Goal: Transaction & Acquisition: Purchase product/service

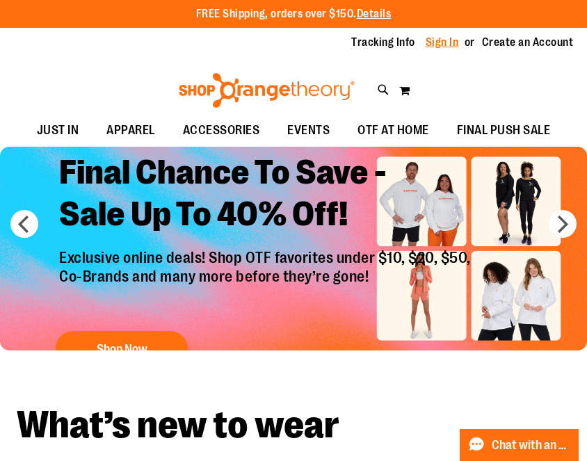
click at [437, 37] on link "Sign In" at bounding box center [442, 42] width 33 height 15
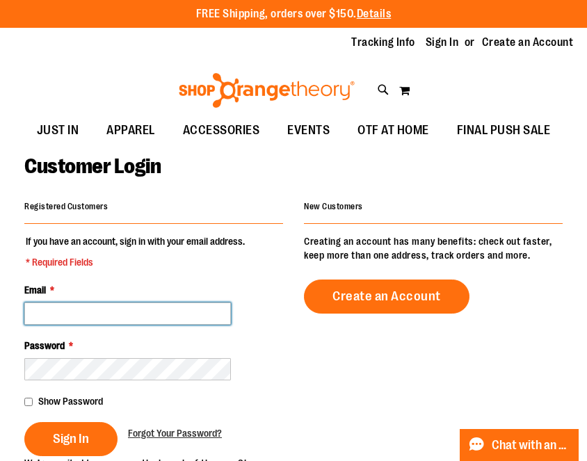
type input "**********"
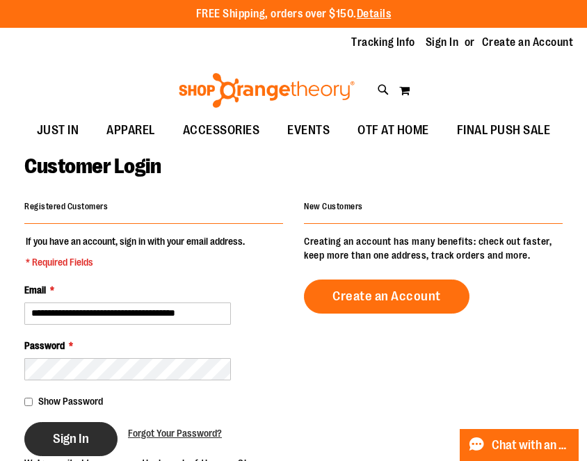
click at [77, 432] on span "Sign In" at bounding box center [71, 438] width 36 height 15
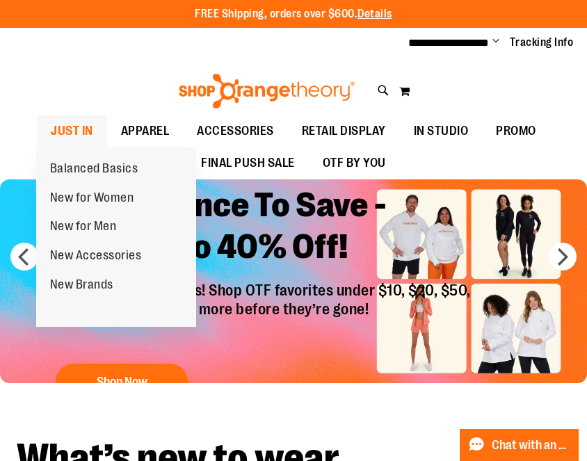
click at [84, 131] on span "JUST IN" at bounding box center [72, 130] width 42 height 31
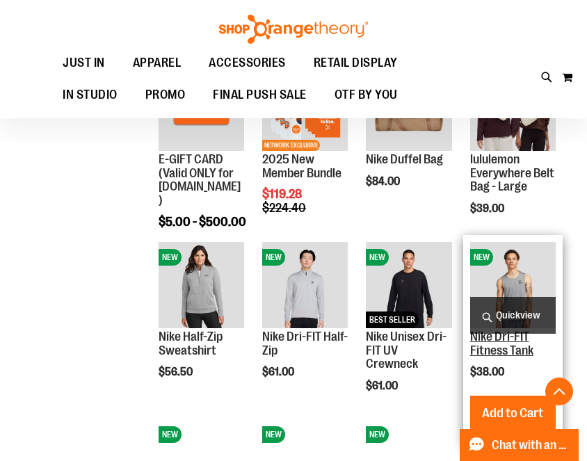
scroll to position [421, 0]
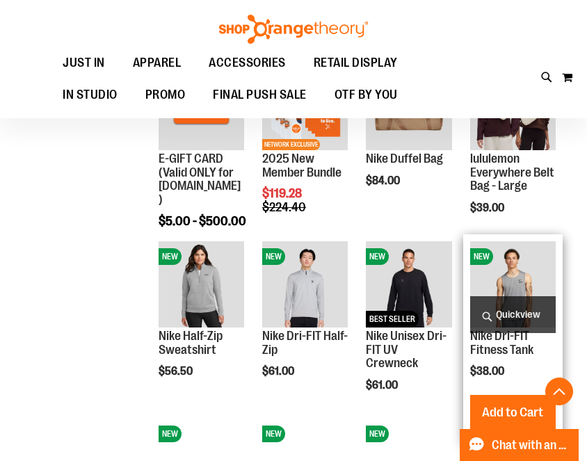
click at [520, 280] on img "product" at bounding box center [513, 284] width 86 height 86
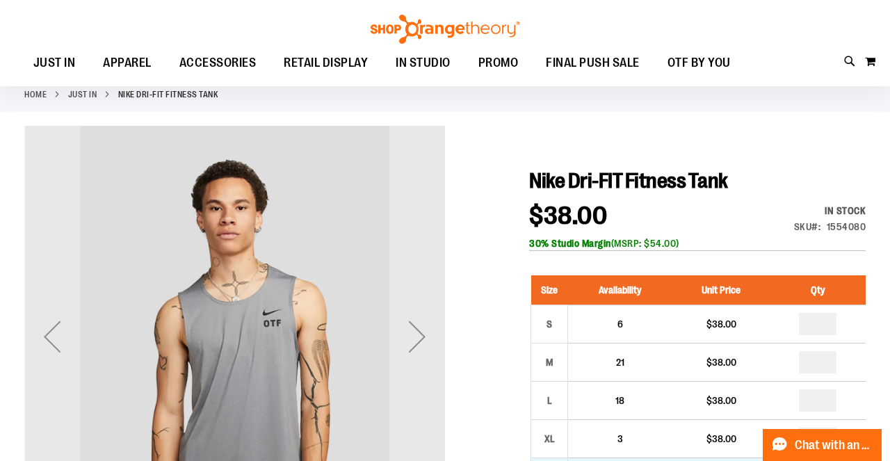
scroll to position [75, 0]
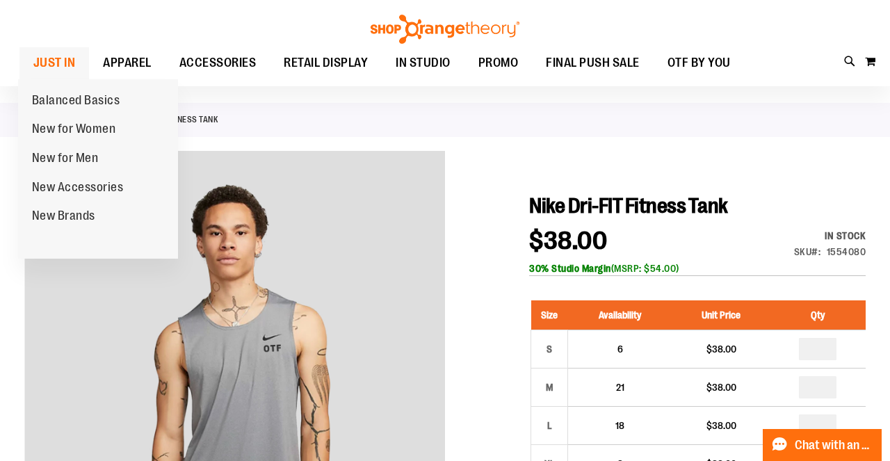
click at [53, 64] on span "JUST IN" at bounding box center [54, 62] width 42 height 31
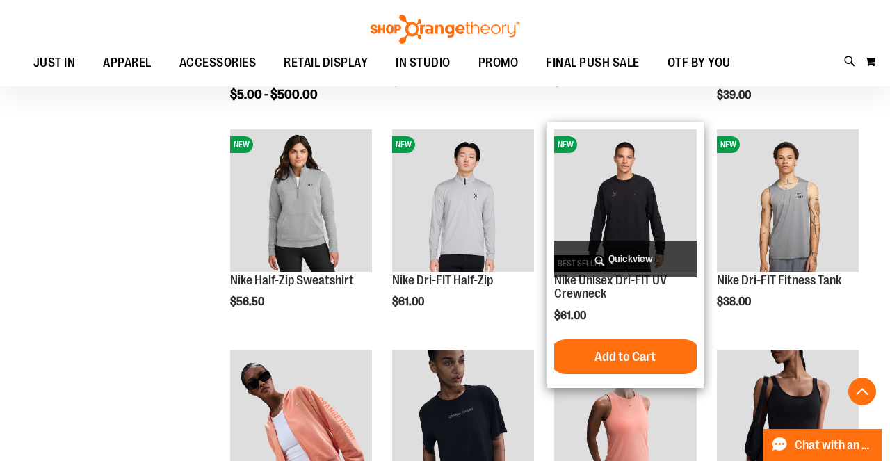
scroll to position [732, 0]
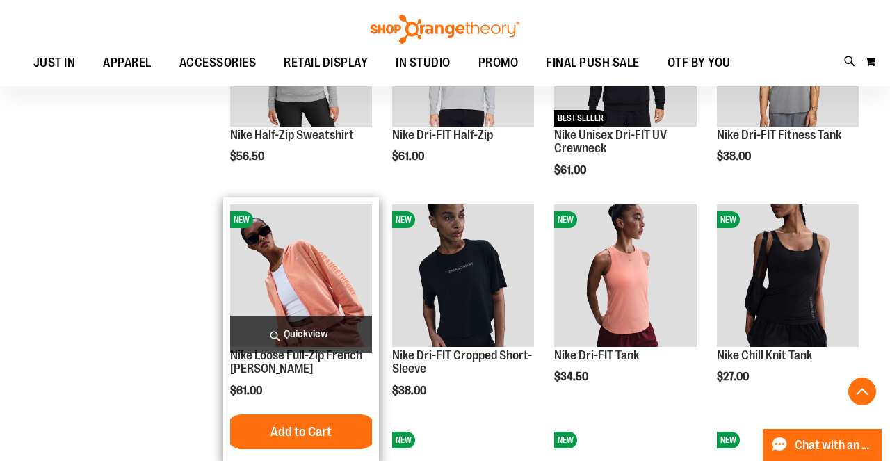
click at [314, 266] on img "product" at bounding box center [301, 275] width 142 height 142
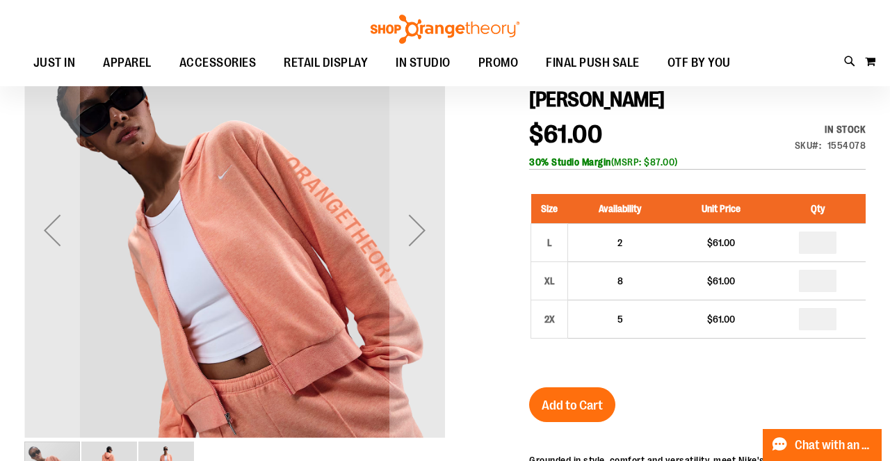
scroll to position [223, 0]
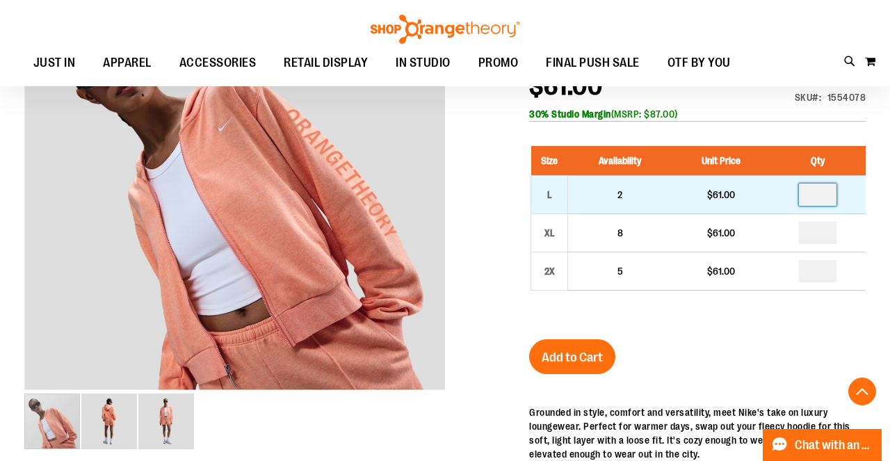
click at [829, 200] on input "number" at bounding box center [818, 195] width 38 height 22
type input "*"
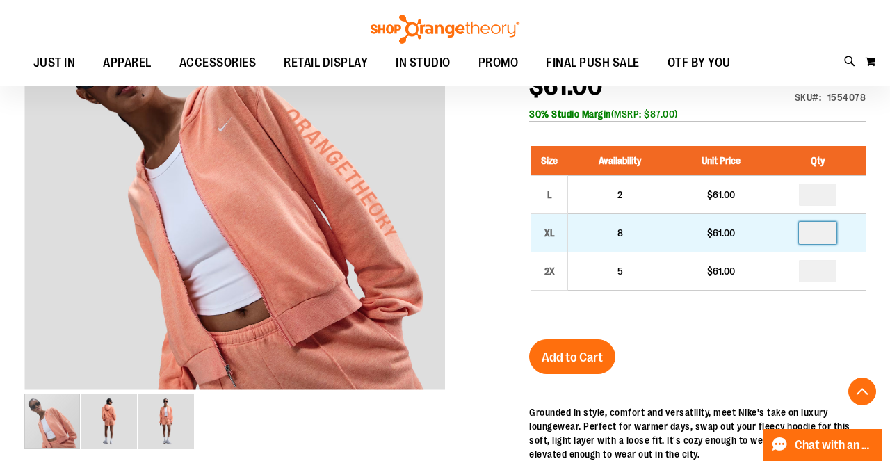
click at [829, 237] on input "number" at bounding box center [818, 233] width 38 height 22
type input "*"
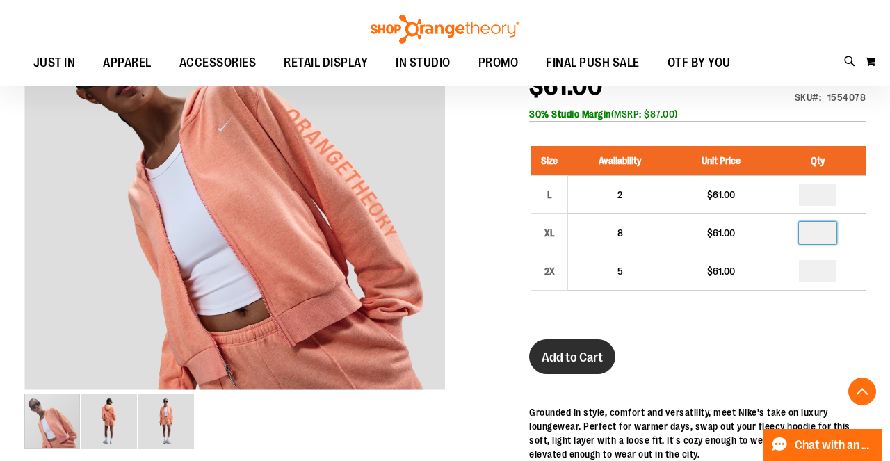
click at [568, 358] on span "Add to Cart" at bounding box center [572, 357] width 61 height 15
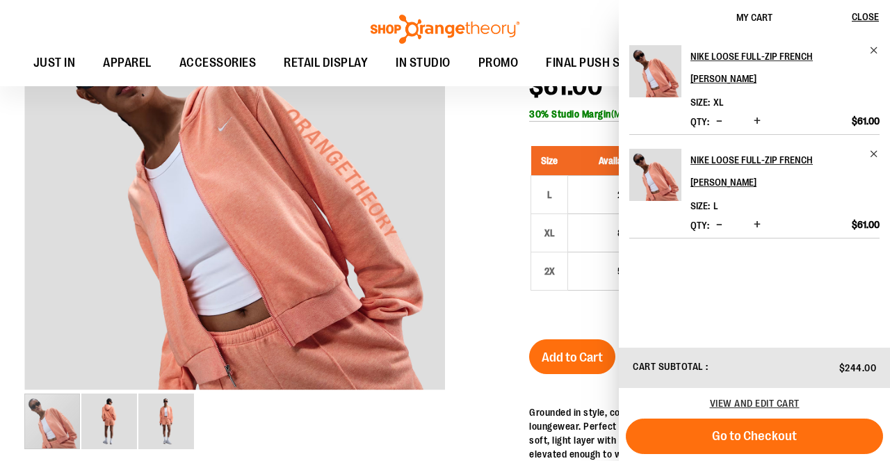
click at [501, 256] on div at bounding box center [444, 372] width 841 height 802
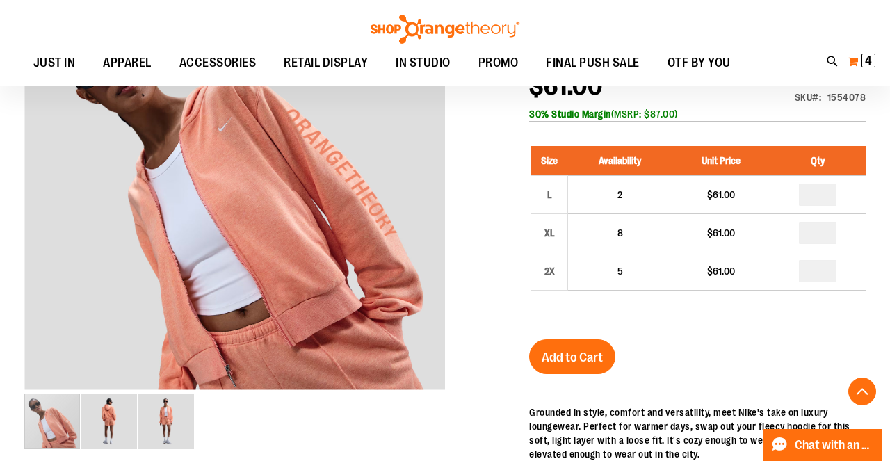
click at [865, 56] on span "4" at bounding box center [868, 61] width 7 height 14
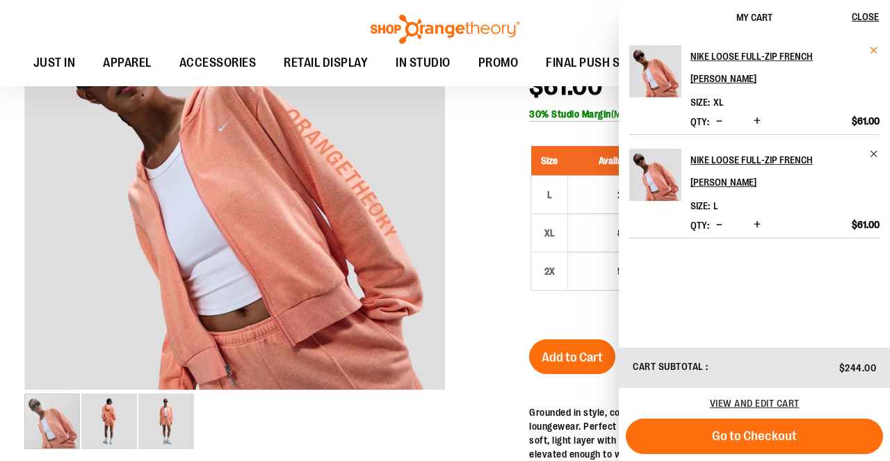
click at [878, 47] on span "Remove item" at bounding box center [874, 50] width 10 height 10
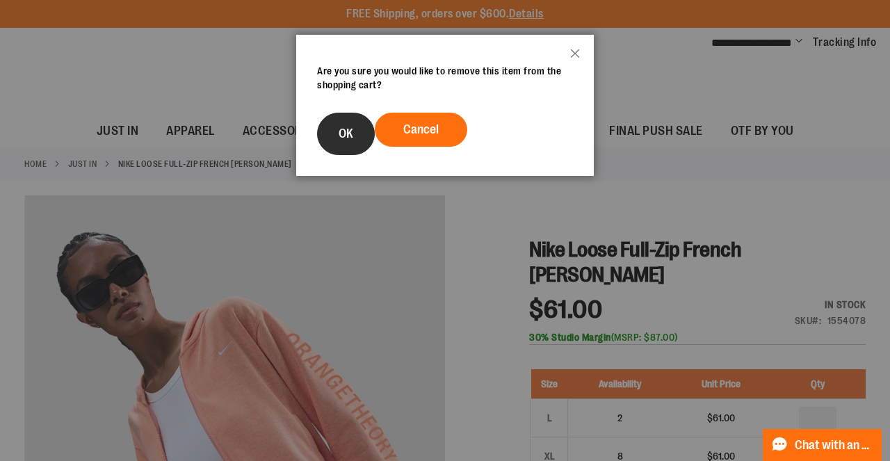
click at [346, 135] on span "OK" at bounding box center [346, 134] width 15 height 14
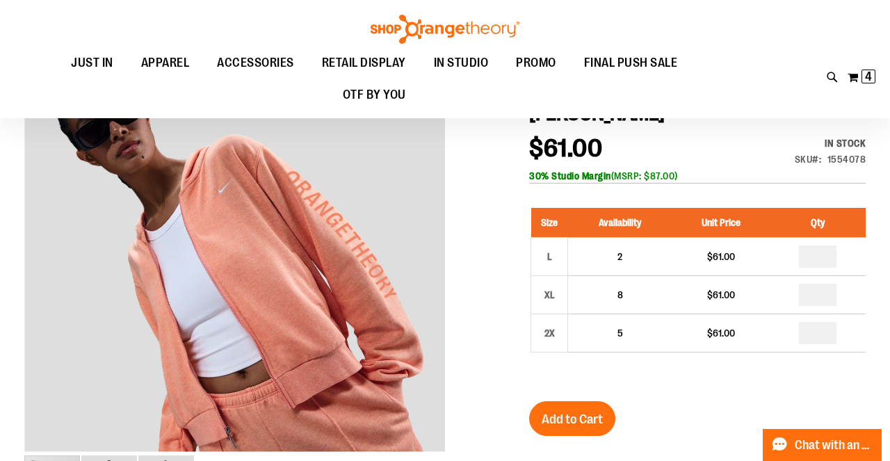
scroll to position [166, 0]
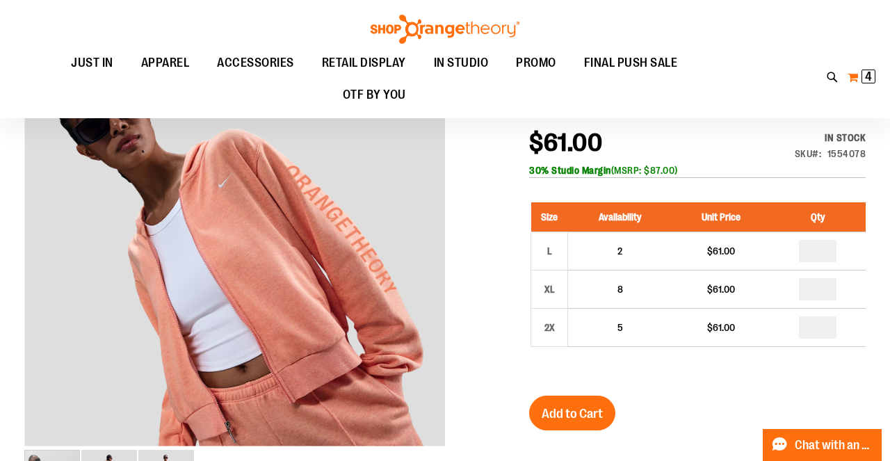
click at [859, 68] on button "My Cart 4 4 items" at bounding box center [861, 77] width 29 height 22
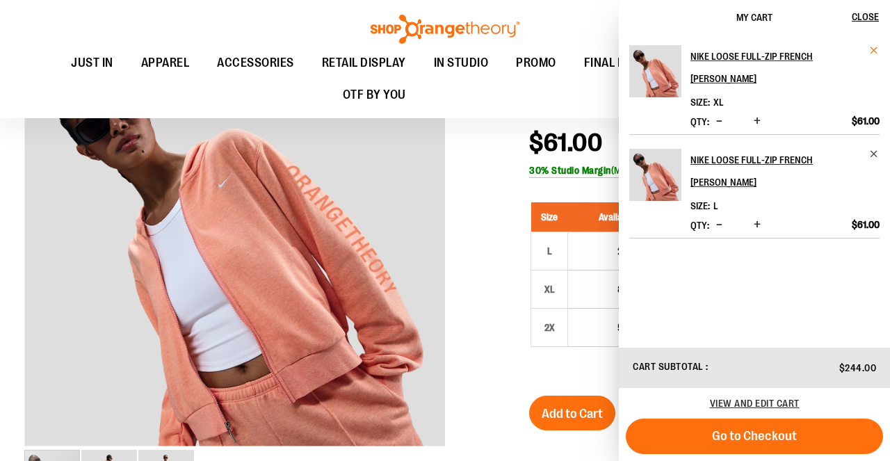
click at [871, 49] on span "Remove item" at bounding box center [874, 50] width 10 height 10
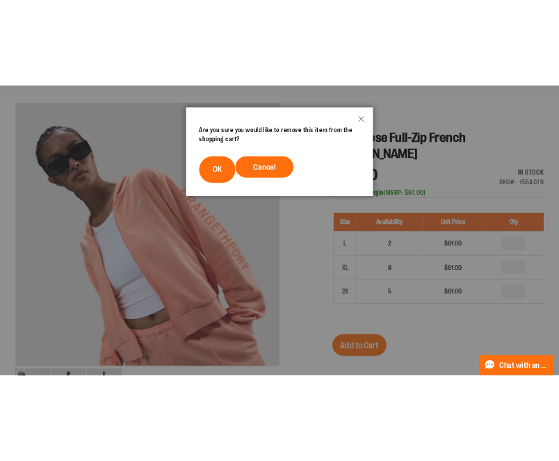
scroll to position [0, 0]
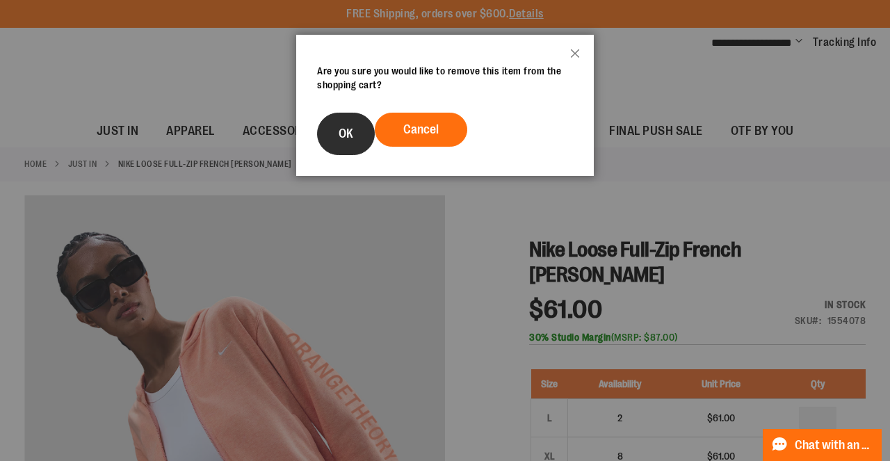
click at [343, 131] on span "OK" at bounding box center [346, 134] width 15 height 14
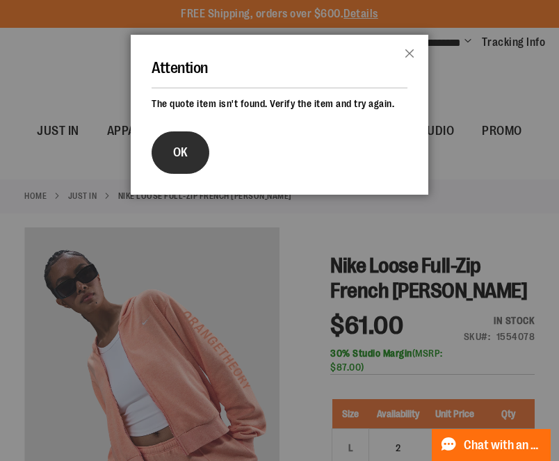
click at [186, 157] on span "OK" at bounding box center [180, 152] width 15 height 14
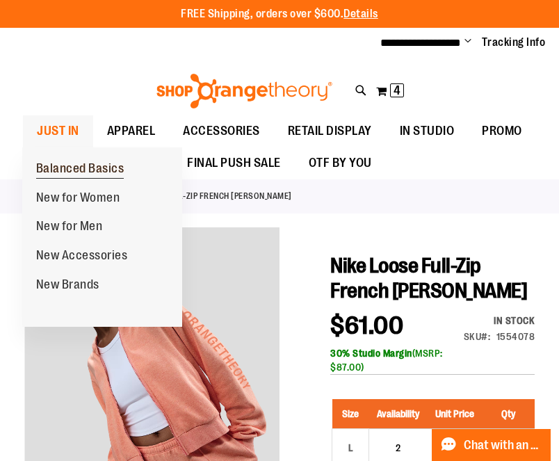
click at [54, 168] on span "Balanced Basics" at bounding box center [80, 169] width 88 height 17
click at [50, 129] on span "JUST IN" at bounding box center [58, 130] width 42 height 31
click at [62, 131] on span "JUST IN" at bounding box center [58, 130] width 42 height 31
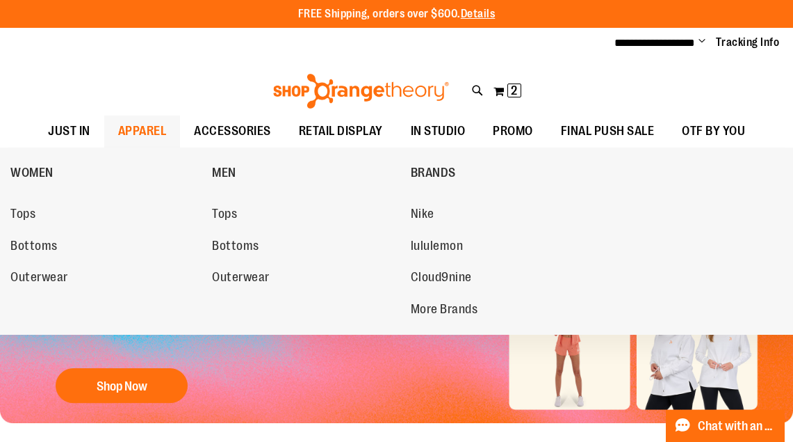
click at [137, 126] on span "APPAREL" at bounding box center [142, 130] width 49 height 31
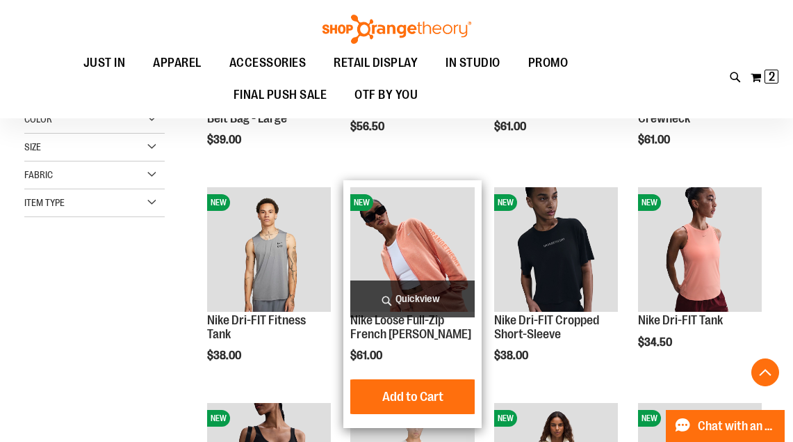
scroll to position [307, 0]
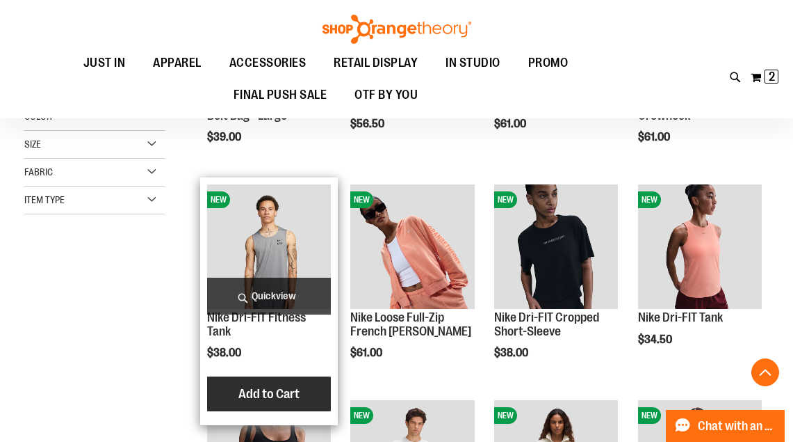
click at [273, 395] on span "Add to Cart" at bounding box center [269, 393] width 61 height 15
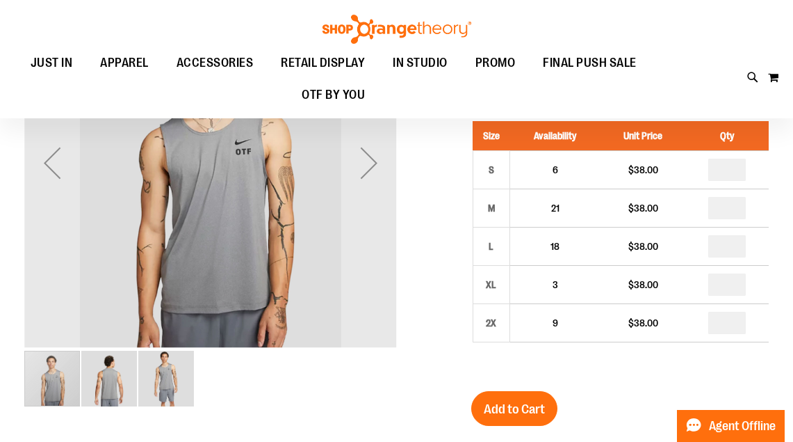
scroll to position [70, 0]
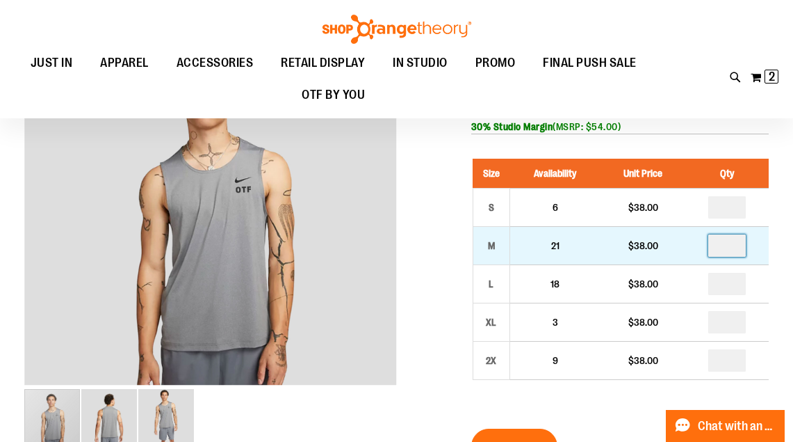
click at [745, 250] on input "number" at bounding box center [728, 245] width 38 height 22
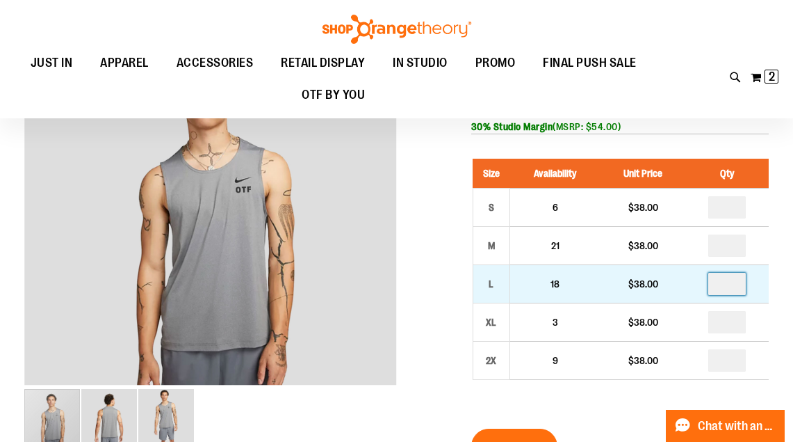
type input "*"
click at [741, 290] on input "number" at bounding box center [728, 284] width 38 height 22
type input "*"
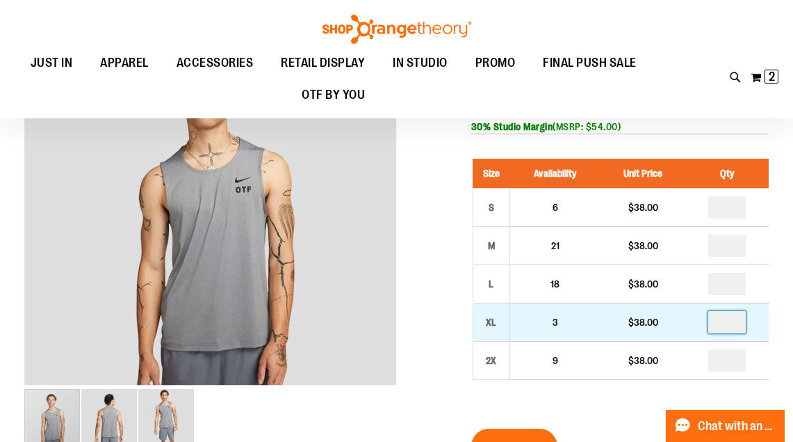
click at [740, 320] on input "number" at bounding box center [728, 322] width 38 height 22
type input "*"
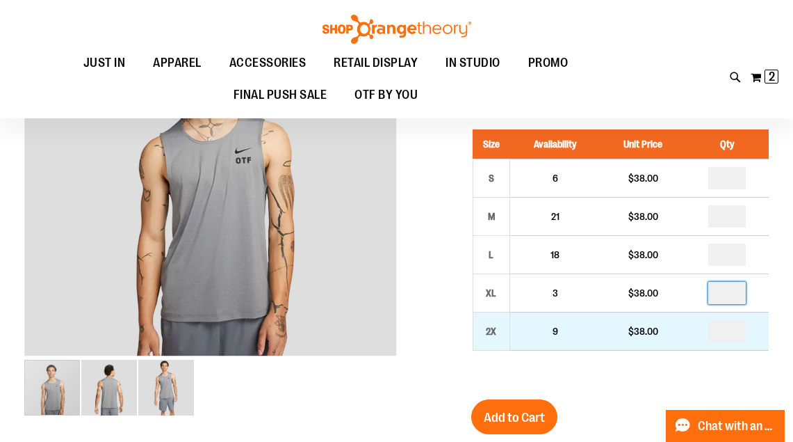
scroll to position [109, 0]
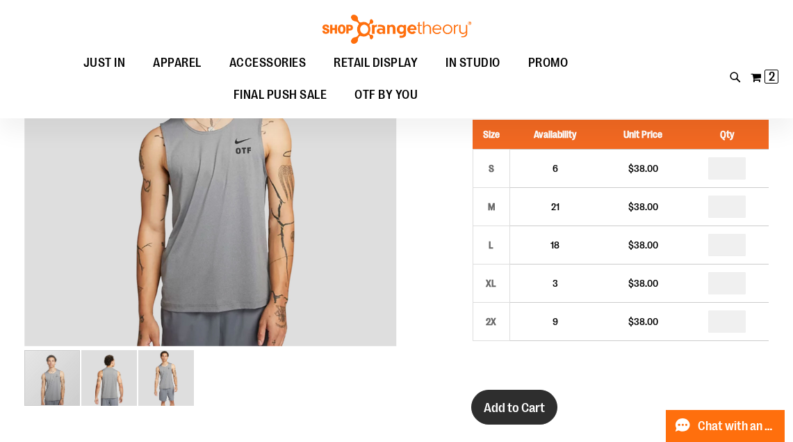
click at [515, 401] on span "Add to Cart" at bounding box center [514, 407] width 61 height 15
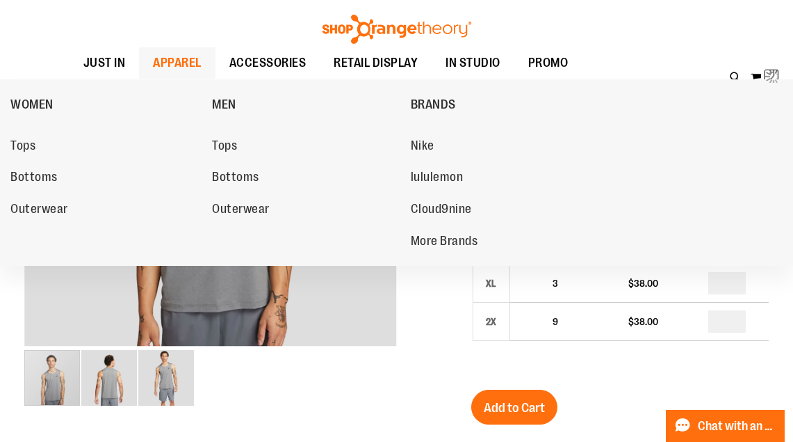
click at [184, 60] on span "APPAREL" at bounding box center [177, 62] width 49 height 31
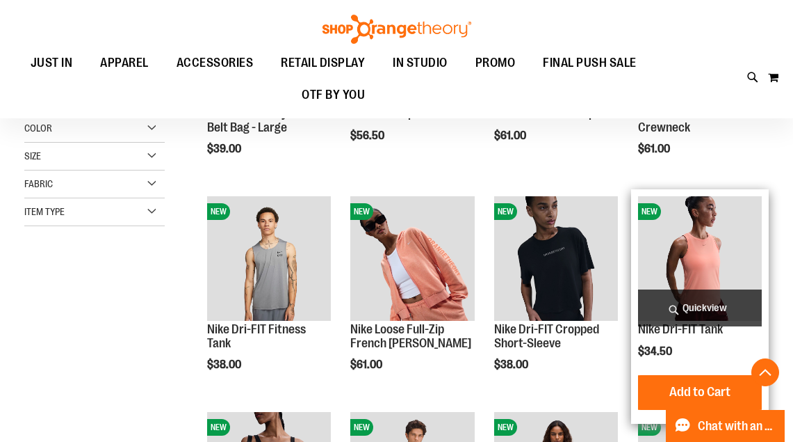
scroll to position [346, 0]
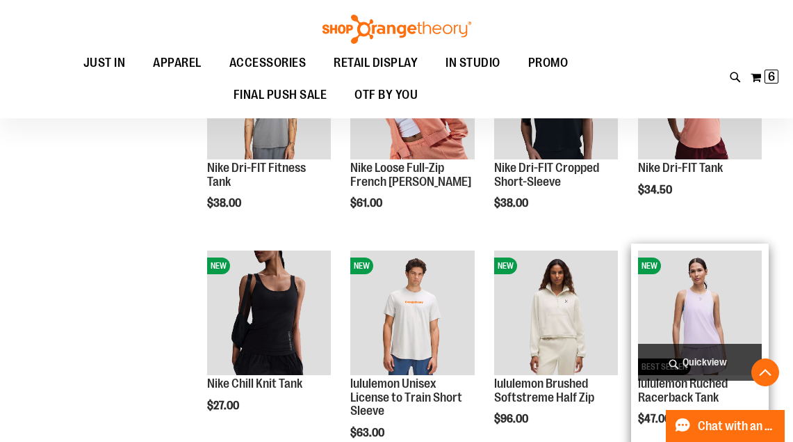
scroll to position [394, 0]
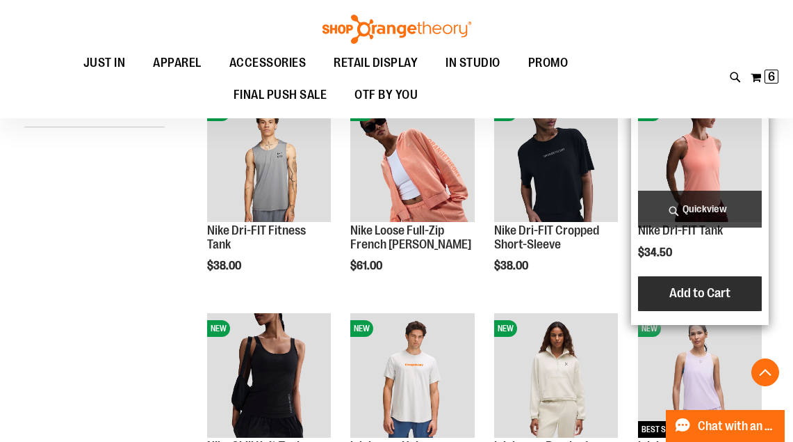
click at [700, 293] on span "Add to Cart" at bounding box center [700, 292] width 61 height 15
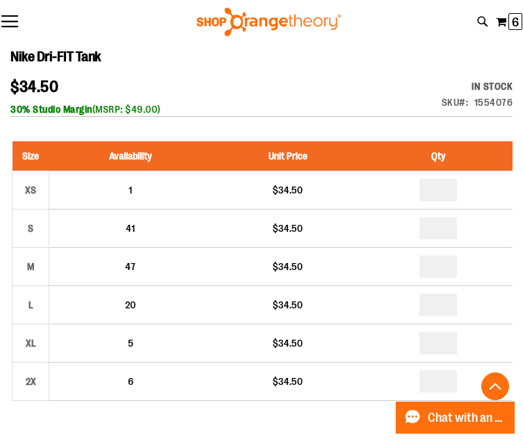
scroll to position [588, 0]
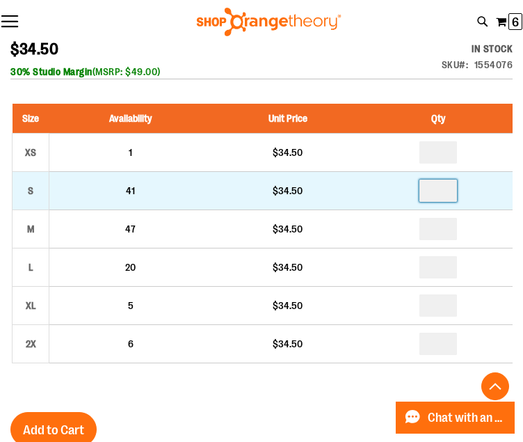
click at [457, 186] on input "number" at bounding box center [438, 190] width 38 height 22
type input "*"
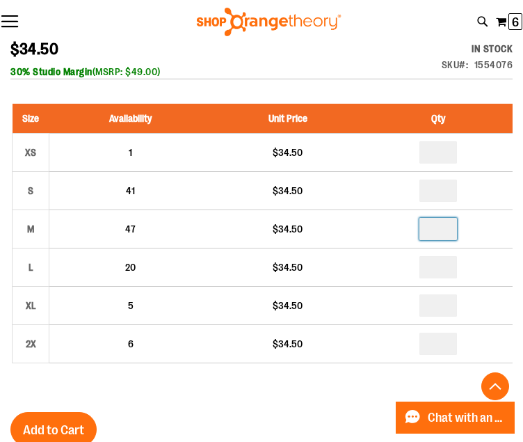
click at [451, 232] on input "number" at bounding box center [438, 229] width 38 height 22
type input "*"
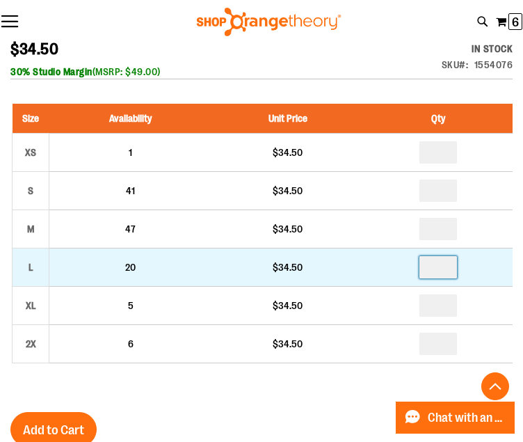
click at [449, 264] on input "number" at bounding box center [438, 267] width 38 height 22
type input "*"
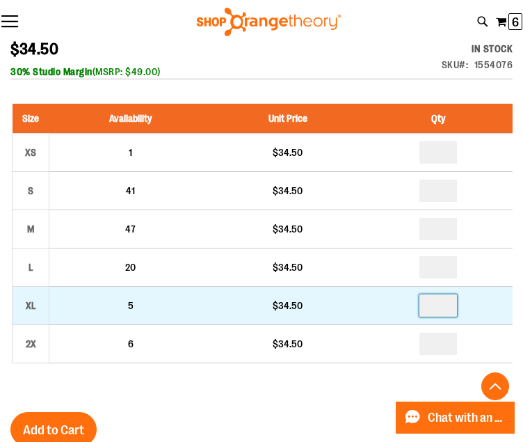
click at [446, 307] on input "number" at bounding box center [438, 305] width 38 height 22
type input "*"
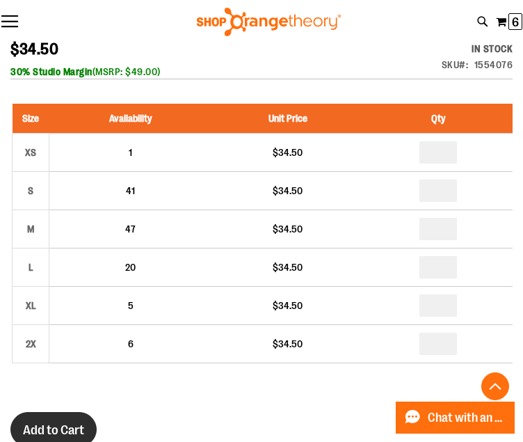
click at [60, 422] on span "Add to Cart" at bounding box center [53, 429] width 61 height 15
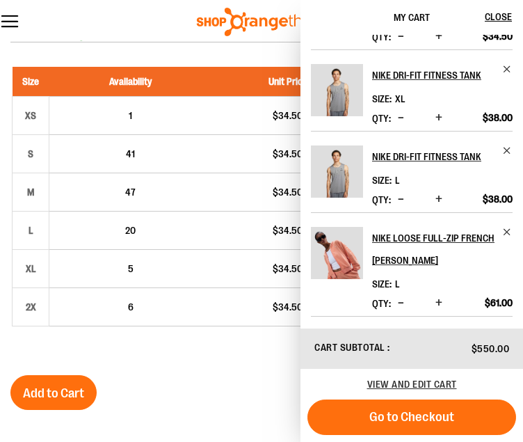
scroll to position [307, 0]
click at [400, 200] on span "Decrease product quantity" at bounding box center [401, 199] width 6 height 14
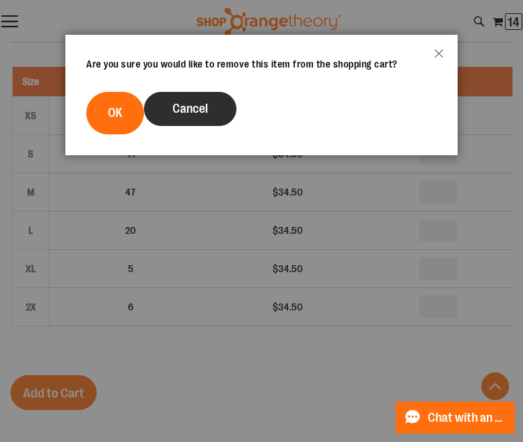
click at [172, 108] on span "Cancel" at bounding box center [189, 109] width 35 height 14
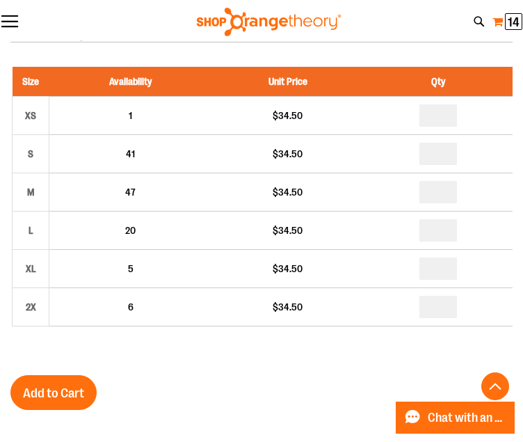
click at [505, 25] on span "14 14 items" at bounding box center [513, 21] width 17 height 17
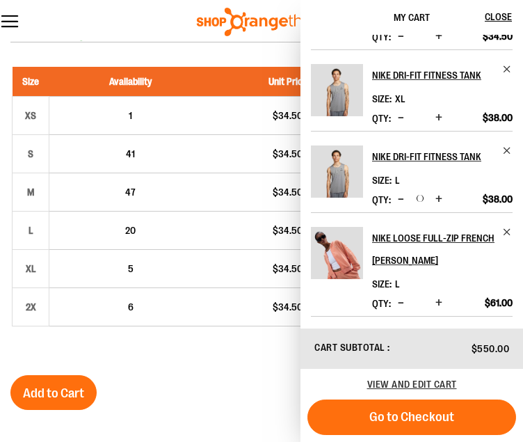
click at [401, 300] on span "Decrease product quantity" at bounding box center [401, 303] width 6 height 14
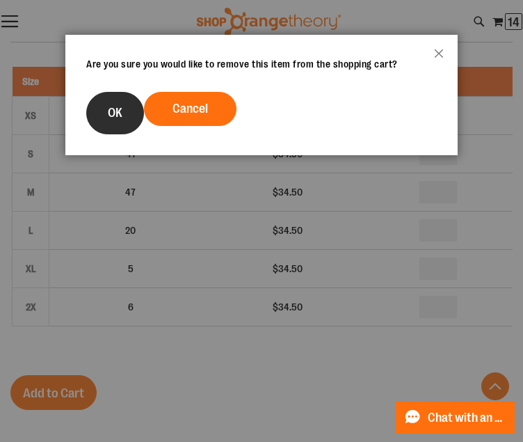
click at [120, 112] on span "OK" at bounding box center [115, 113] width 15 height 14
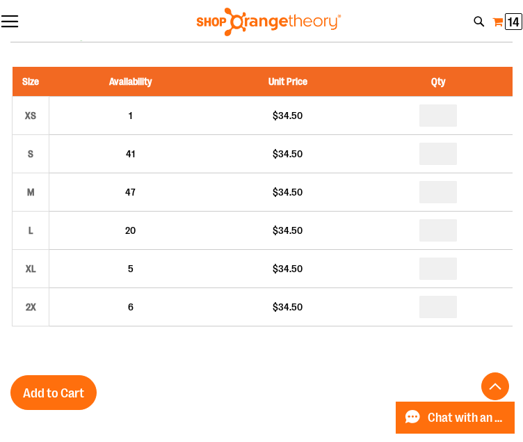
click at [501, 24] on button "My Cart 14 14 items" at bounding box center [507, 21] width 31 height 23
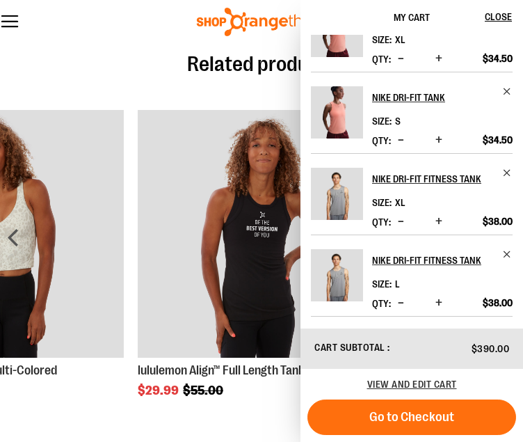
scroll to position [203, 0]
click at [156, 35] on div at bounding box center [268, 22] width 523 height 28
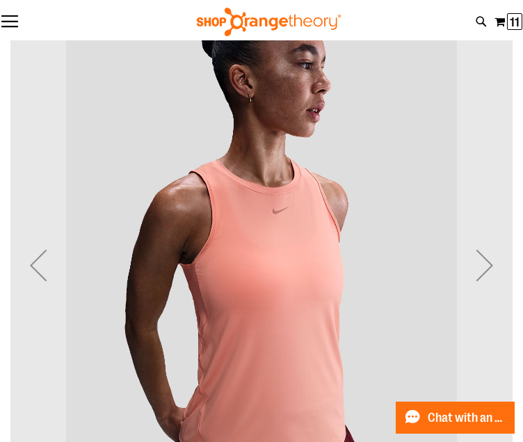
scroll to position [0, 0]
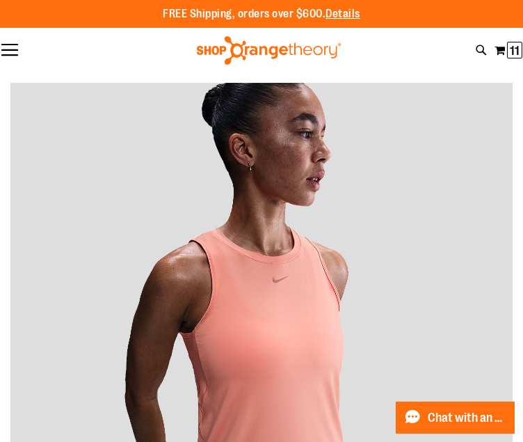
click at [15, 47] on button "Toggle Nav" at bounding box center [9, 51] width 19 height 14
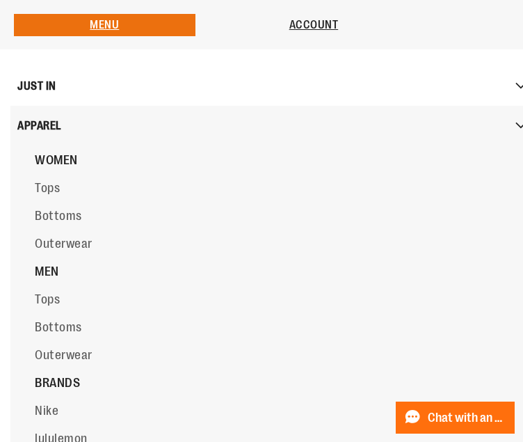
click at [57, 164] on span "WOMEN" at bounding box center [56, 160] width 43 height 14
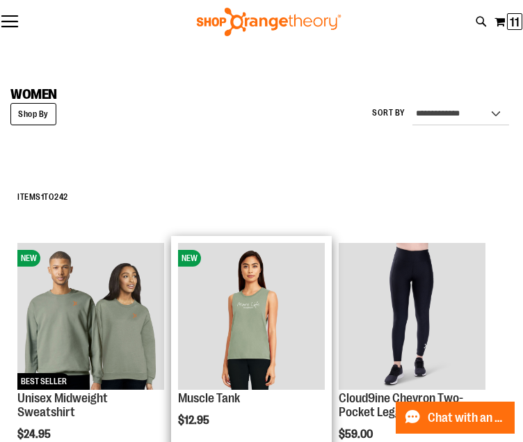
scroll to position [74, 0]
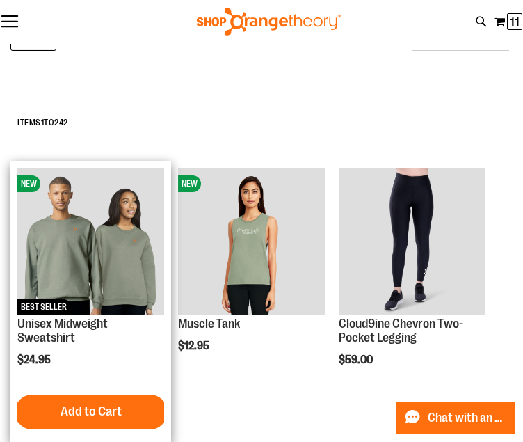
click at [94, 236] on img "product" at bounding box center [90, 241] width 147 height 147
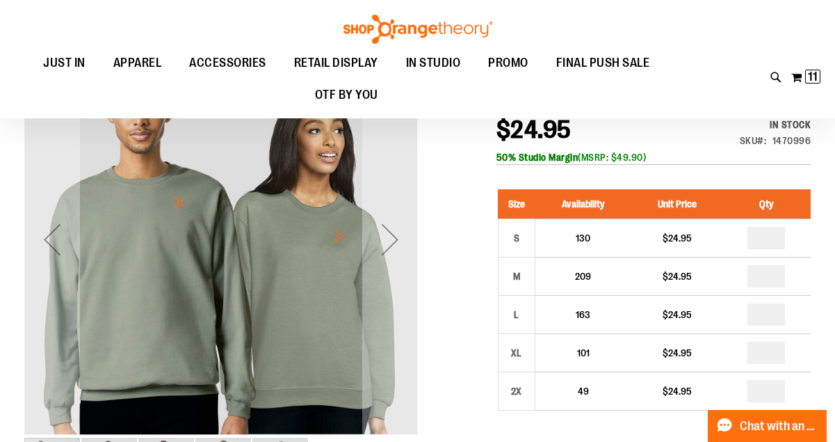
scroll to position [158, 0]
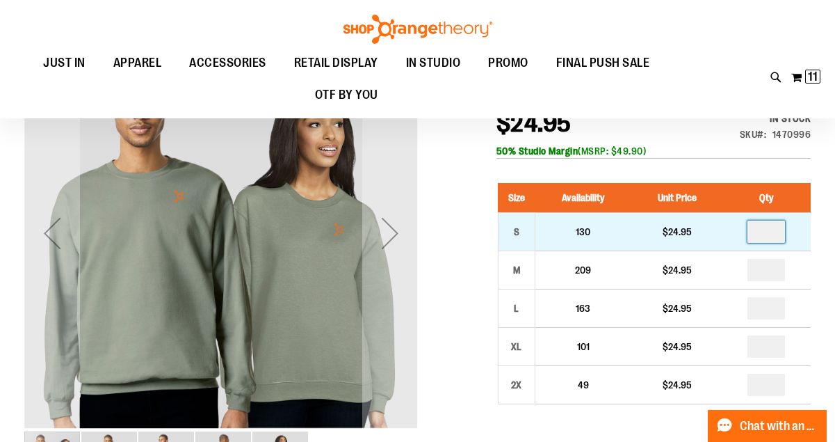
click at [782, 230] on input "number" at bounding box center [767, 231] width 38 height 22
type input "*"
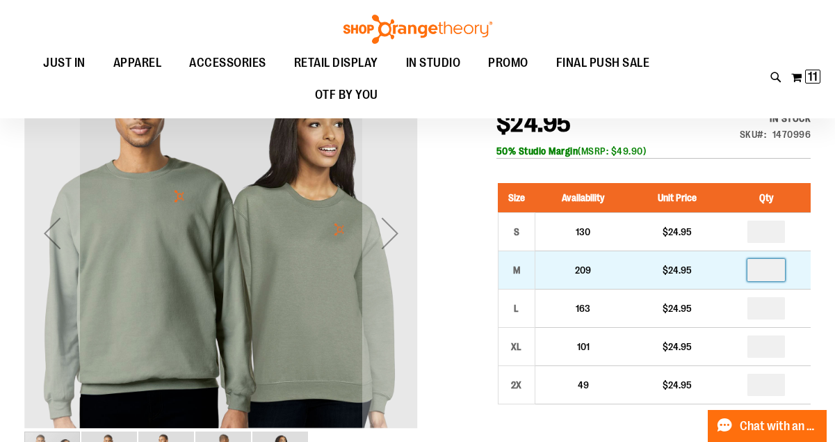
click at [780, 272] on input "number" at bounding box center [767, 270] width 38 height 22
type input "*"
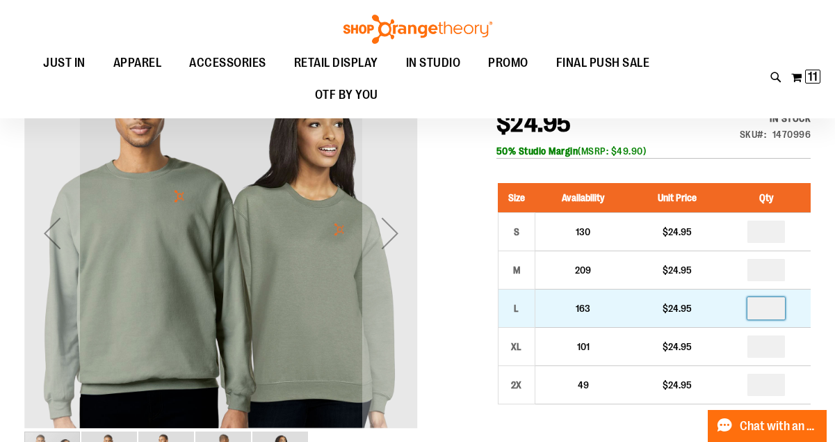
click at [778, 309] on input "number" at bounding box center [767, 308] width 38 height 22
type input "*"
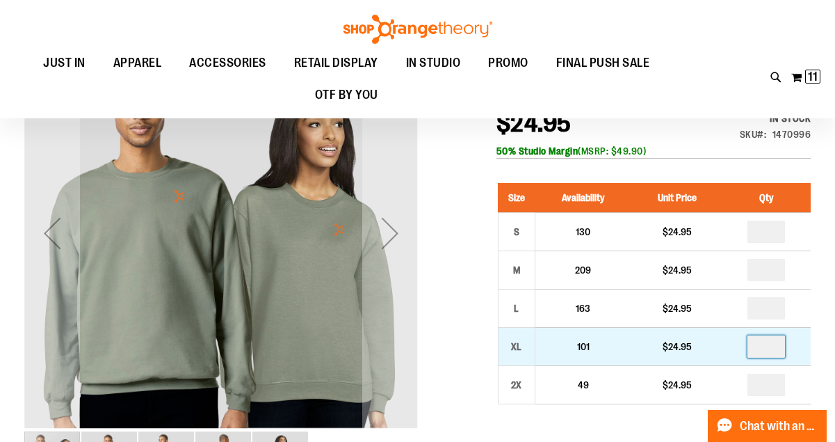
click at [773, 345] on input "number" at bounding box center [767, 346] width 38 height 22
type input "*"
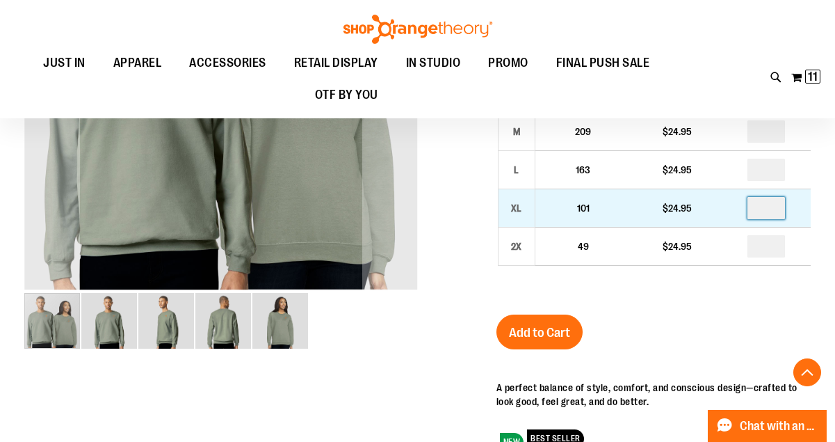
scroll to position [330, 0]
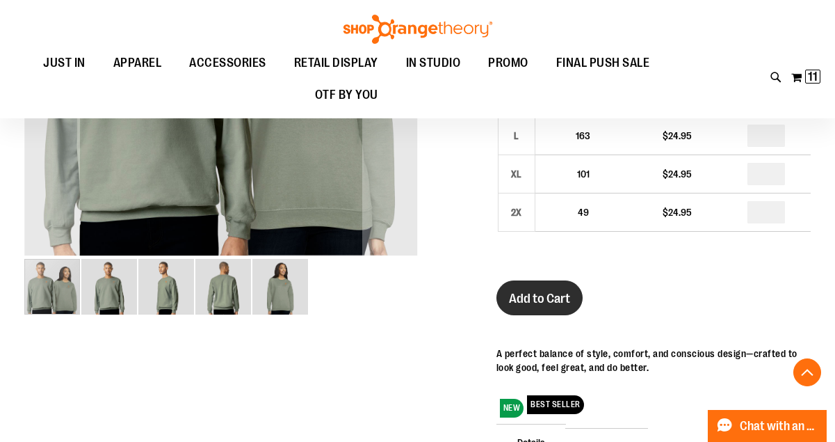
click at [547, 294] on span "Add to Cart" at bounding box center [539, 298] width 61 height 15
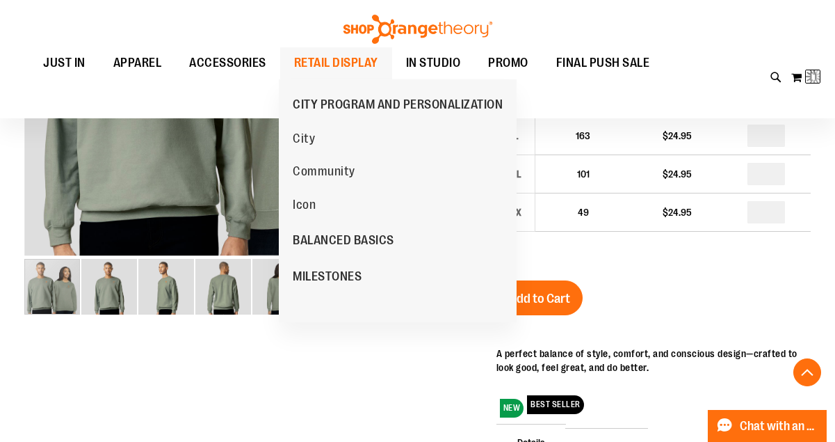
click at [342, 65] on span "RETAIL DISPLAY" at bounding box center [336, 62] width 84 height 31
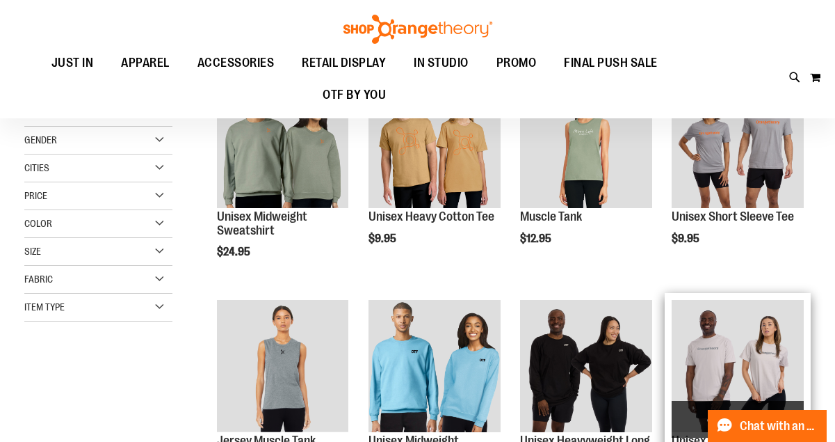
scroll to position [129, 0]
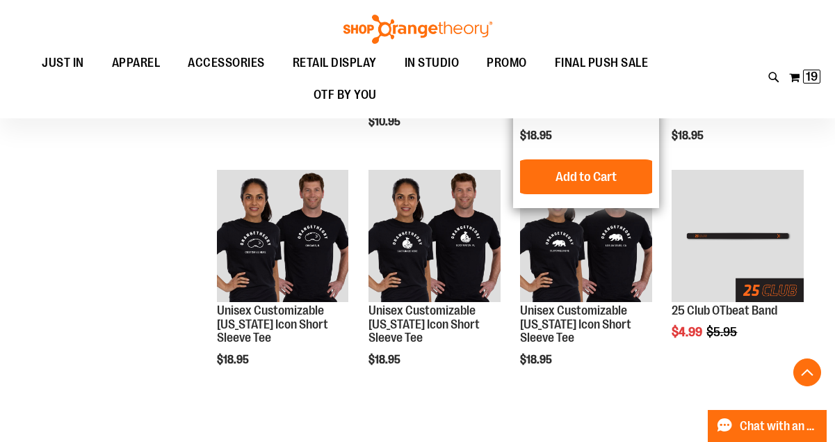
scroll to position [645, 0]
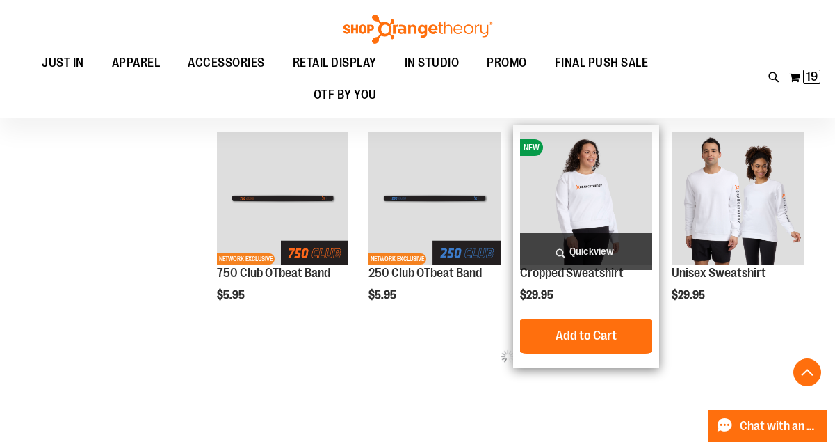
scroll to position [1127, 0]
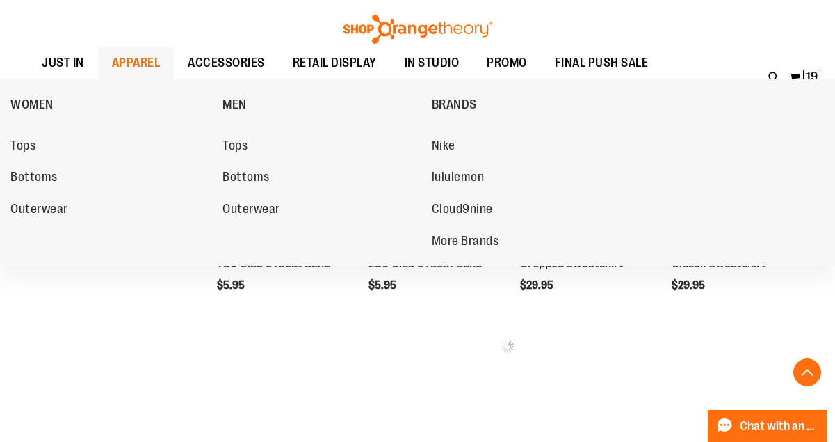
click at [144, 63] on span "APPAREL" at bounding box center [136, 62] width 49 height 31
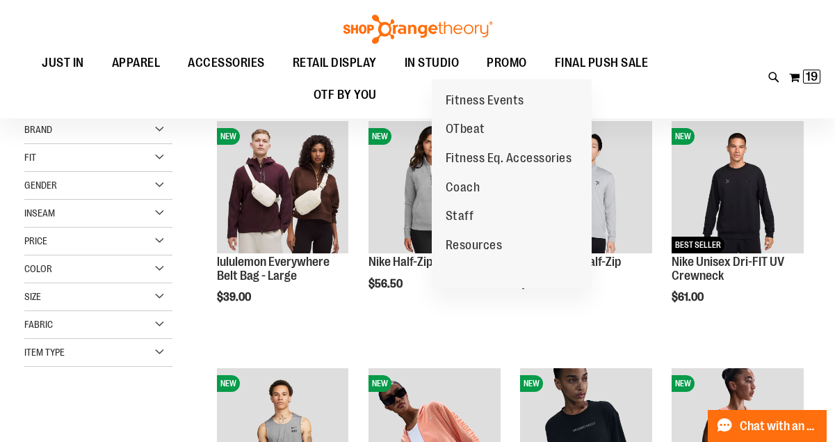
scroll to position [156, 0]
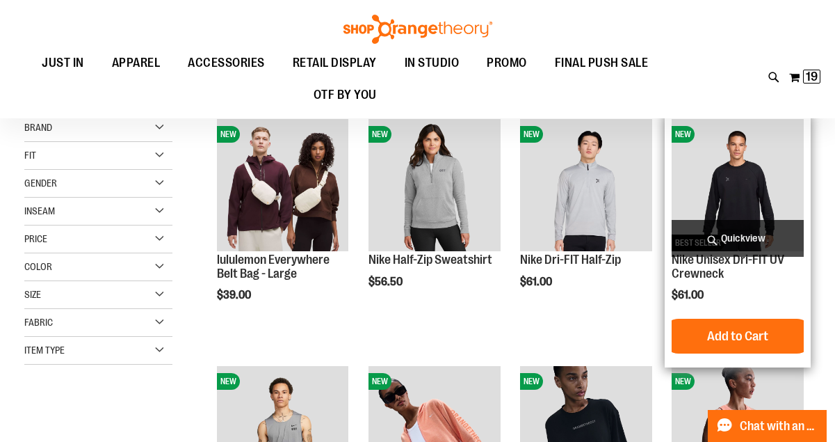
click at [759, 168] on img "product" at bounding box center [737, 184] width 131 height 131
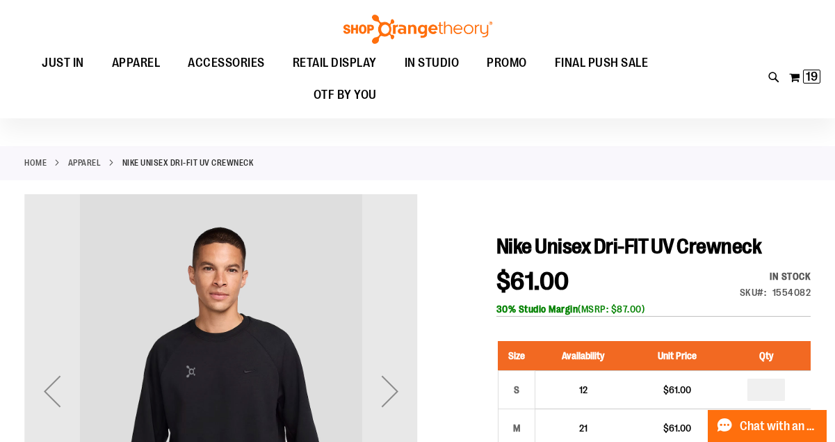
scroll to position [54, 0]
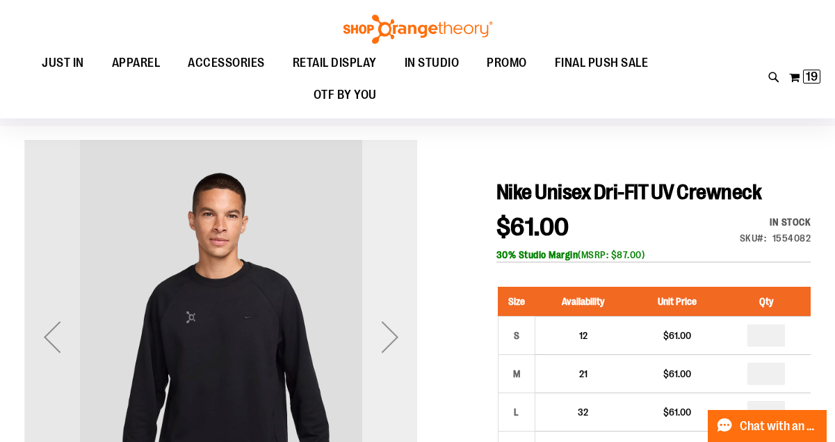
click at [407, 327] on div "Next" at bounding box center [390, 337] width 56 height 56
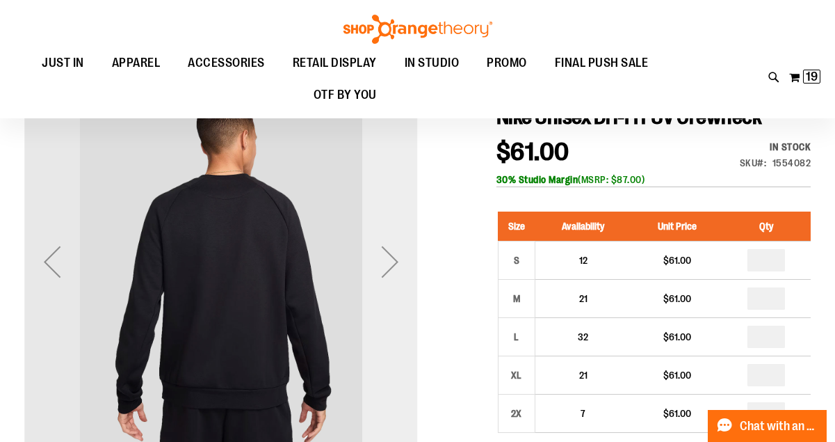
scroll to position [130, 0]
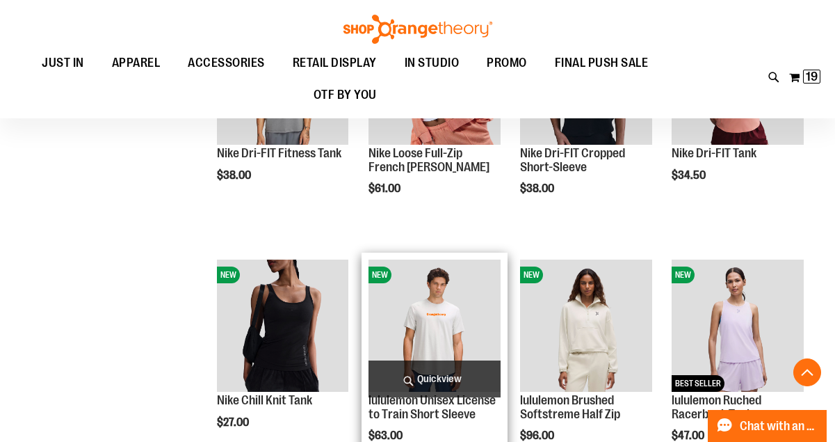
scroll to position [348, 0]
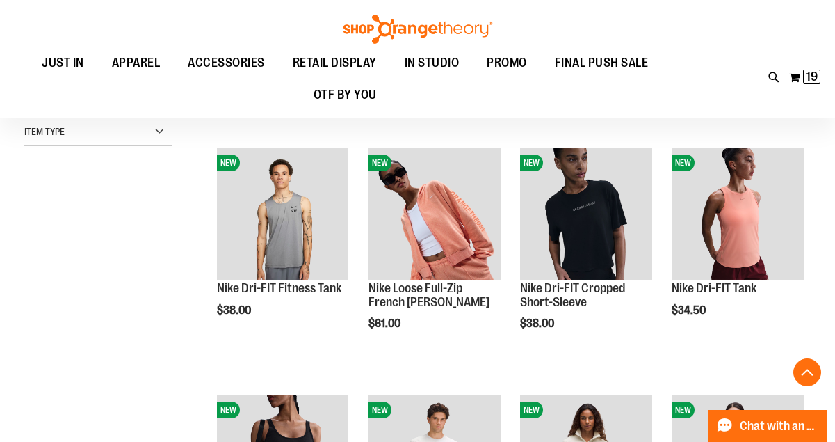
scroll to position [227, 0]
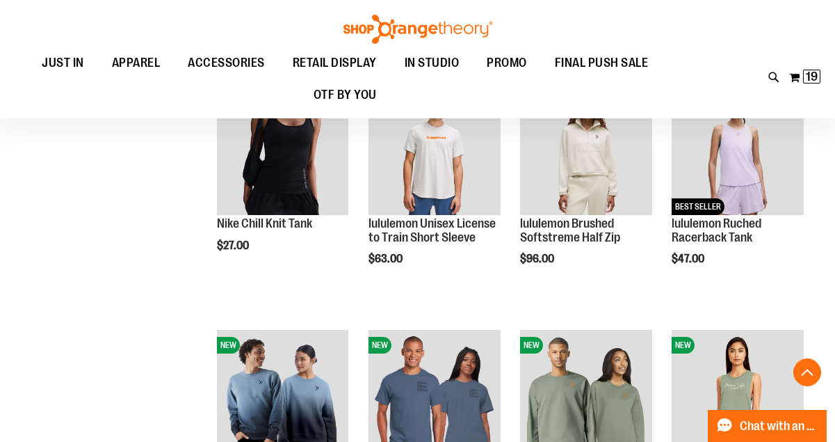
scroll to position [662, 0]
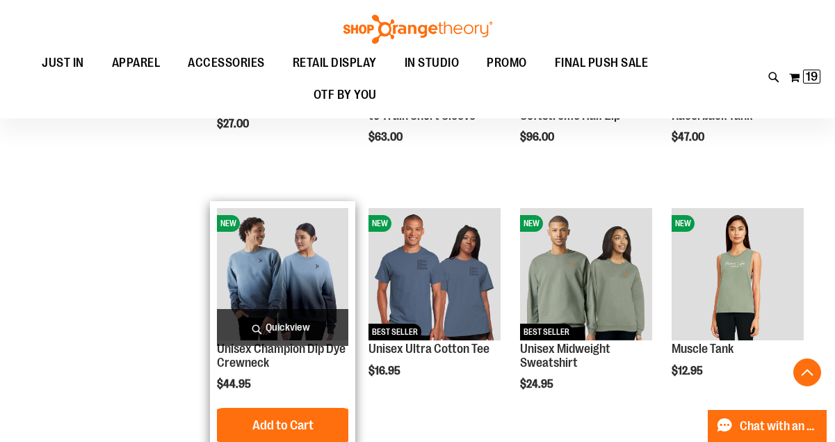
click at [275, 279] on img "product" at bounding box center [282, 273] width 131 height 131
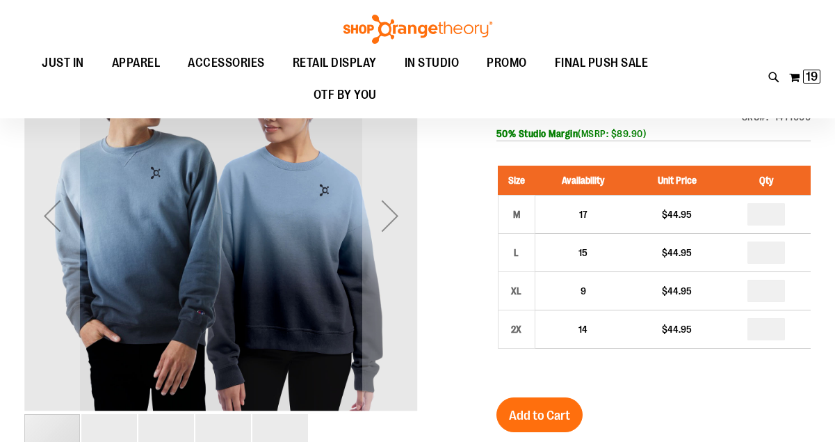
scroll to position [29, 0]
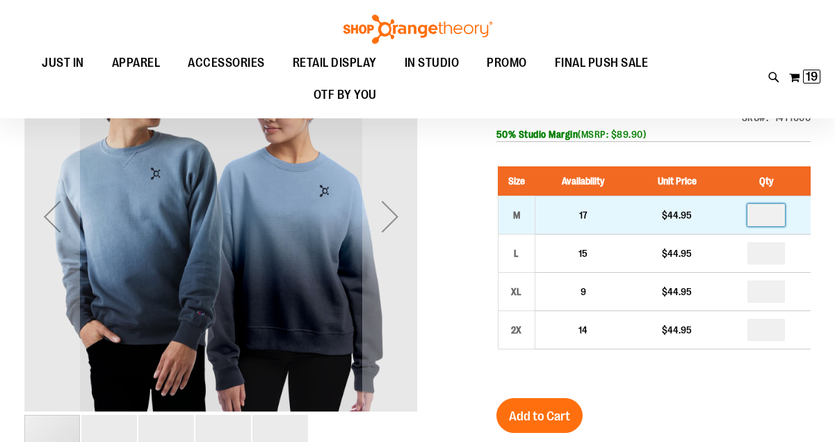
click at [777, 226] on input "number" at bounding box center [767, 215] width 38 height 22
type input "*"
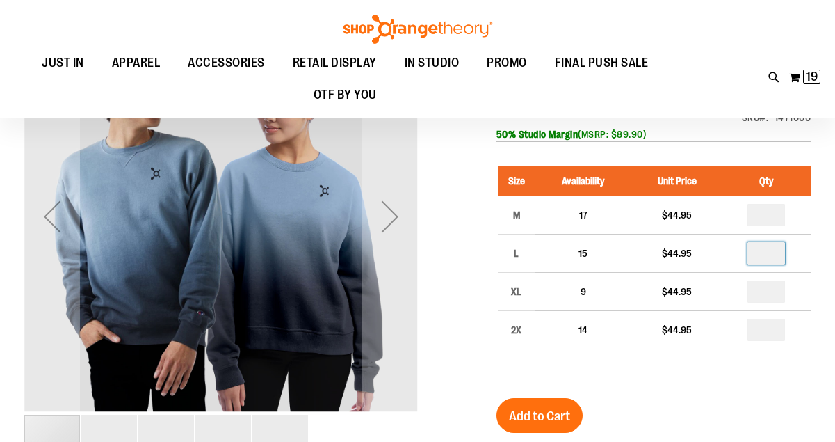
click at [773, 264] on input "number" at bounding box center [767, 253] width 38 height 22
type input "*"
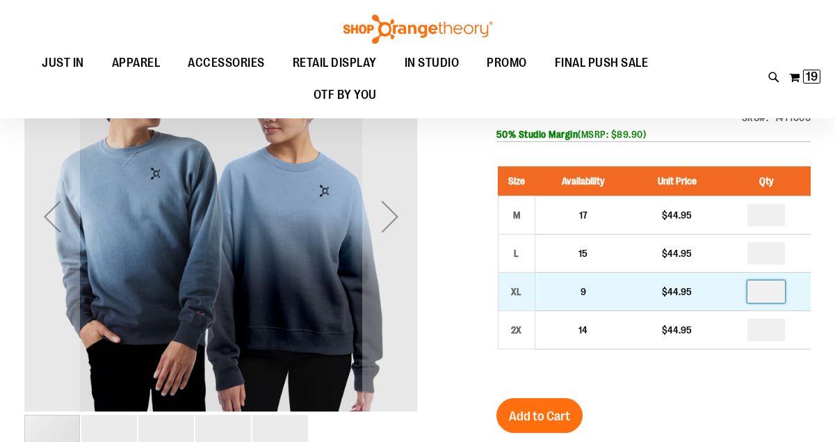
click at [773, 302] on input "number" at bounding box center [767, 291] width 38 height 22
type input "*"
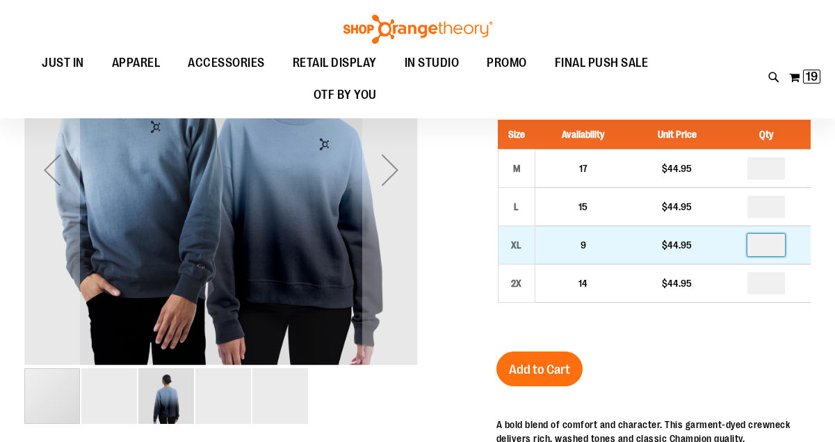
scroll to position [76, 0]
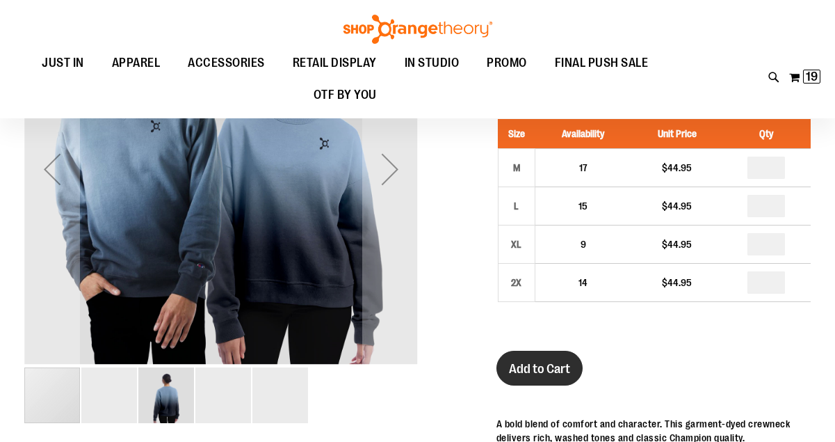
click at [552, 376] on span "Add to Cart" at bounding box center [539, 368] width 61 height 15
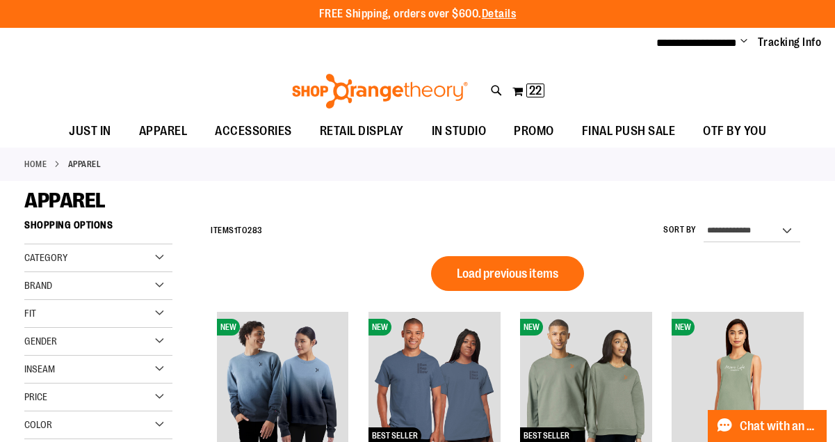
scroll to position [662, 0]
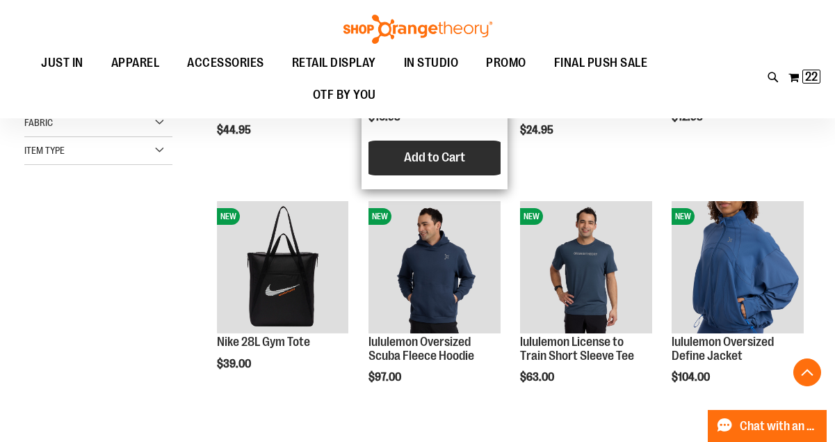
scroll to position [358, 0]
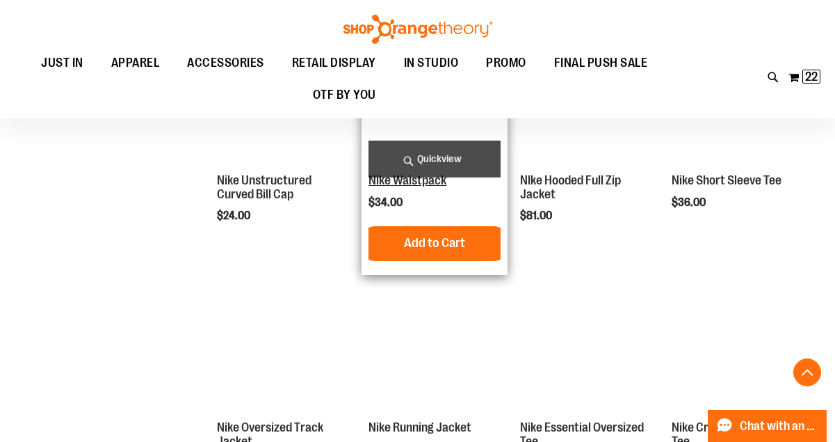
scroll to position [1067, 0]
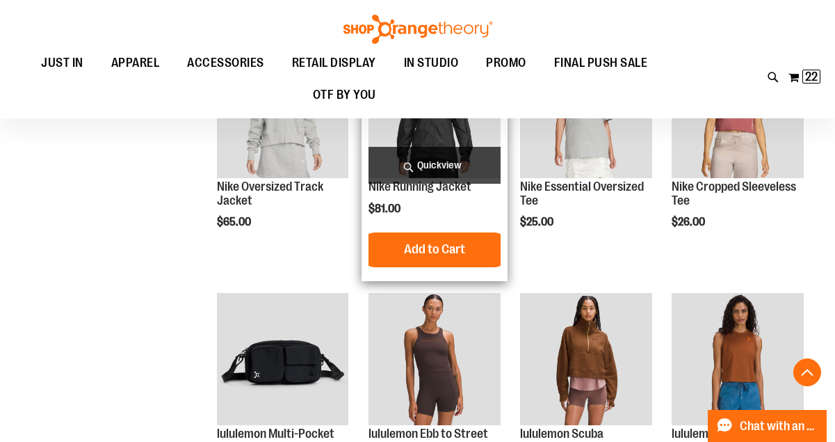
scroll to position [1258, 0]
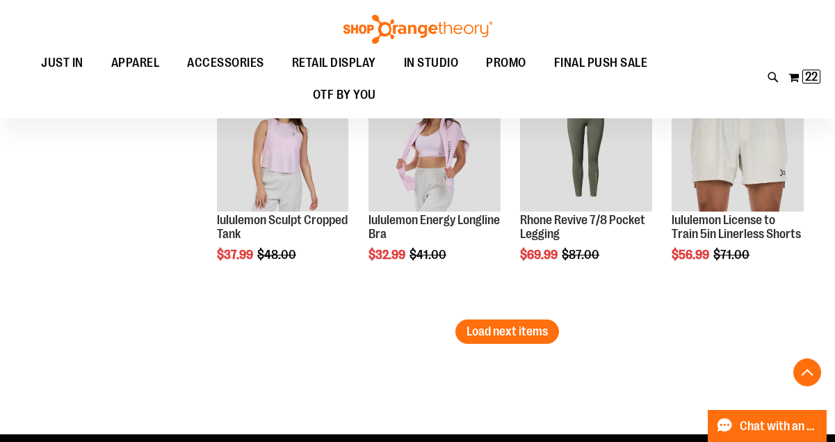
scroll to position [2222, 0]
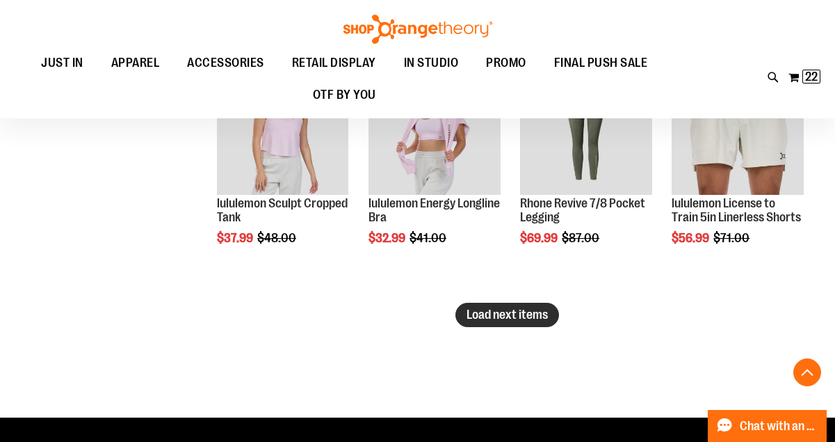
click at [522, 318] on span "Load next items" at bounding box center [507, 314] width 81 height 14
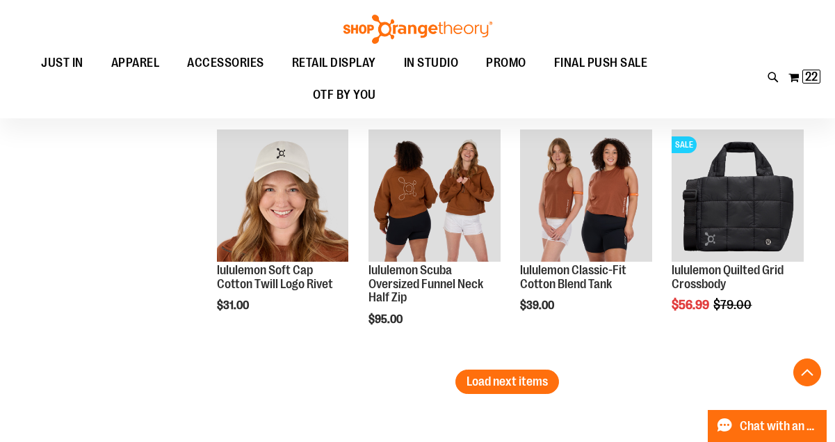
scroll to position [2898, 0]
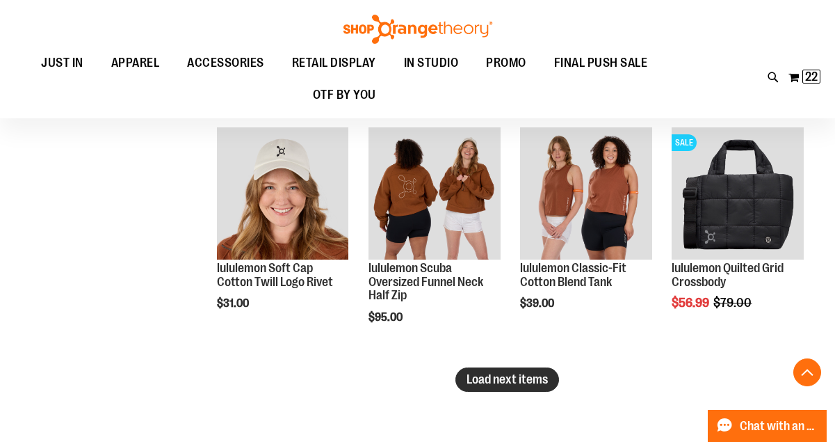
click at [513, 385] on span "Load next items" at bounding box center [507, 379] width 81 height 14
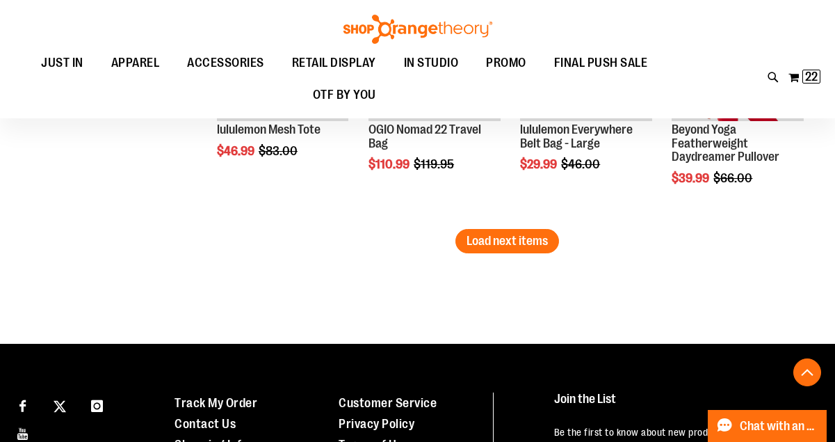
scroll to position [3778, 0]
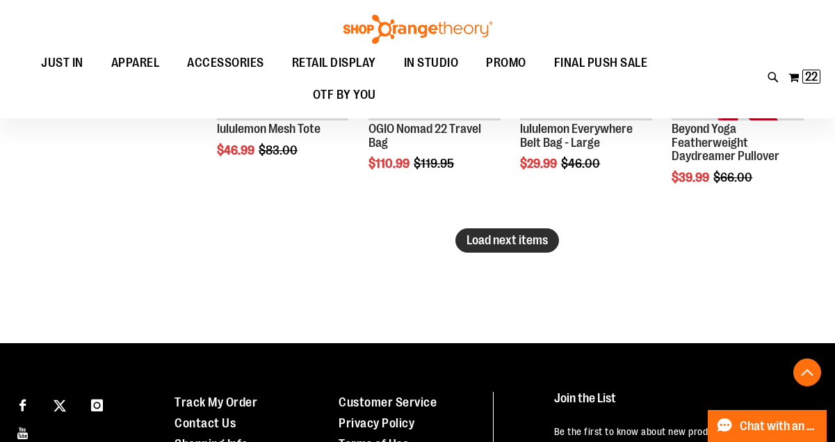
click at [510, 236] on span "Load next items" at bounding box center [507, 240] width 81 height 14
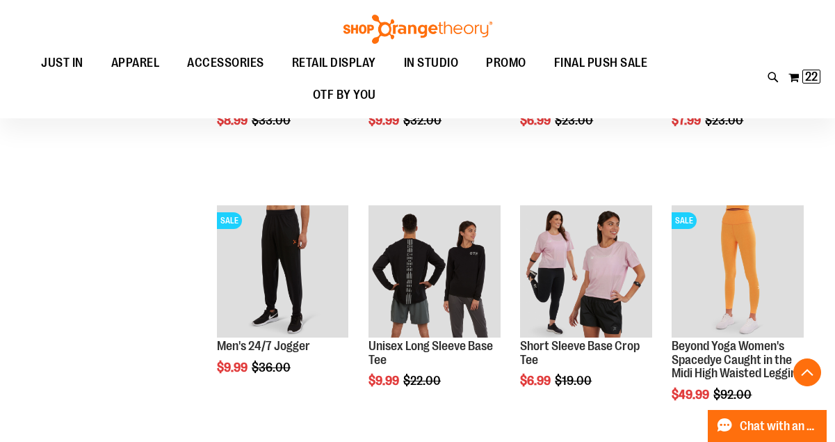
scroll to position [4054, 0]
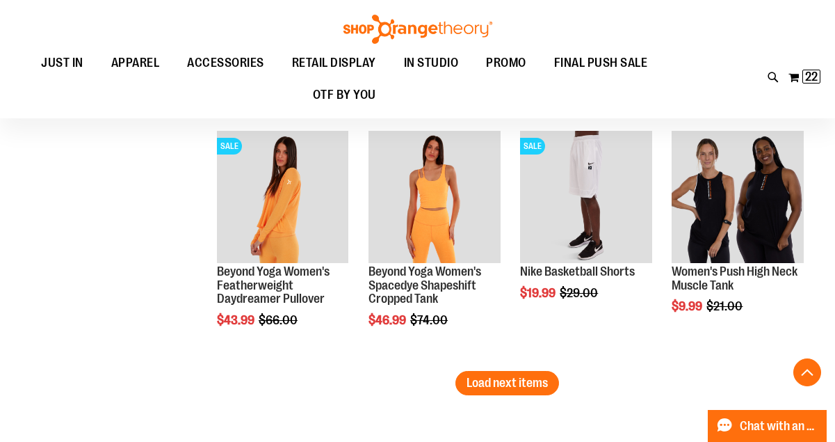
scroll to position [4378, 0]
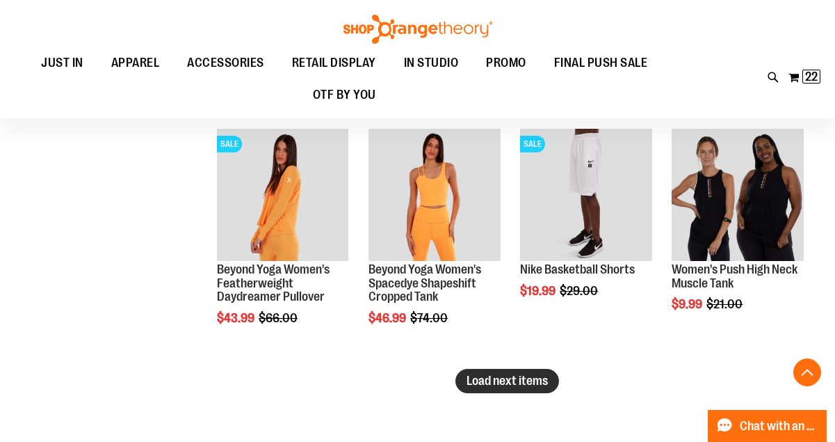
click at [541, 384] on span "Load next items" at bounding box center [507, 380] width 81 height 14
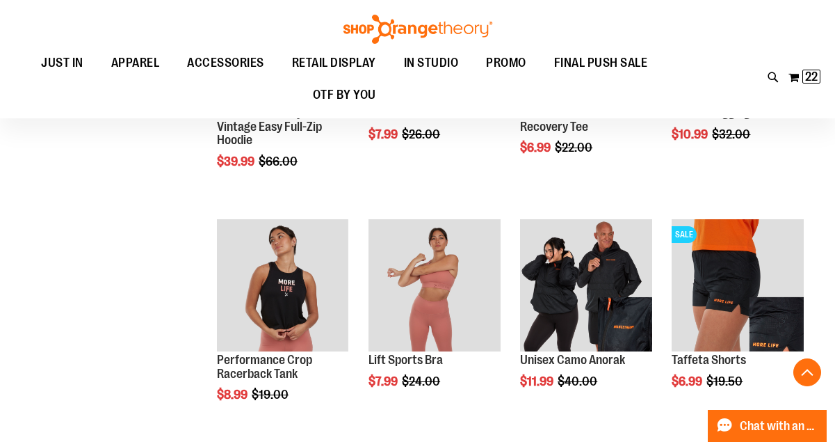
scroll to position [5037, 0]
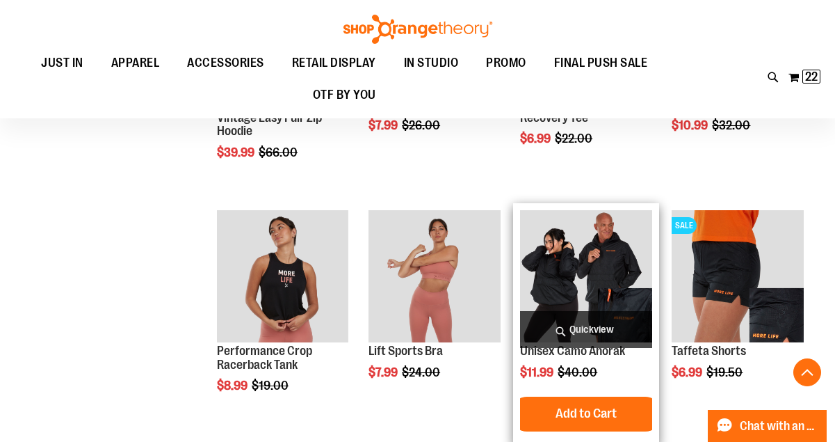
click at [559, 282] on img "product" at bounding box center [585, 275] width 131 height 131
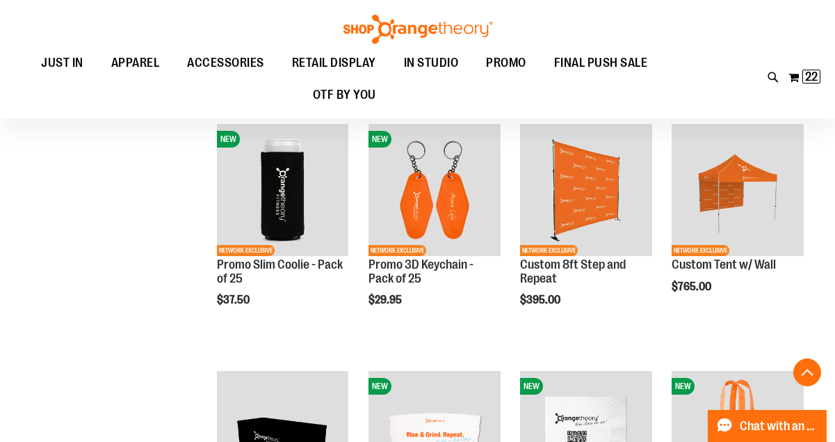
scroll to position [403, 0]
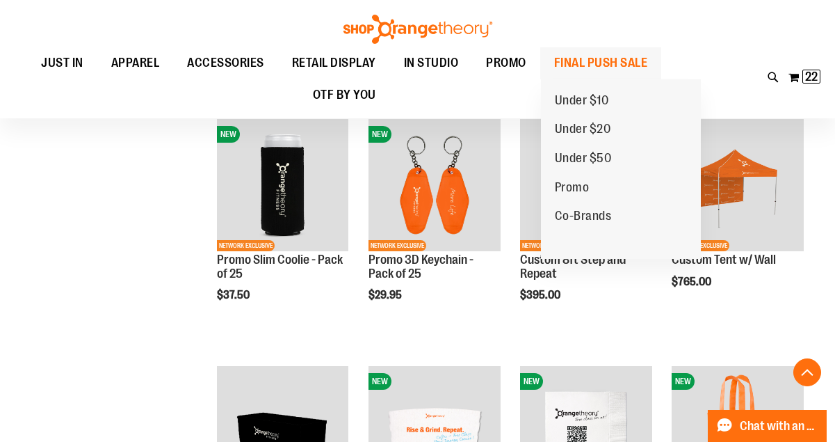
click at [618, 65] on span "FINAL PUSH SALE" at bounding box center [601, 62] width 94 height 31
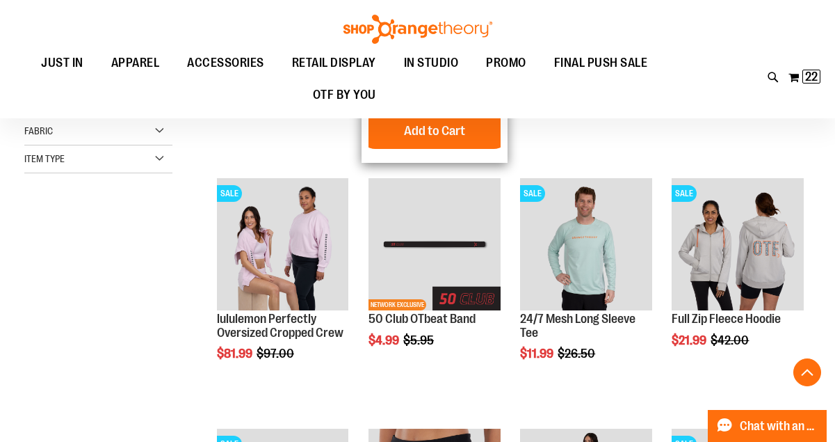
scroll to position [349, 0]
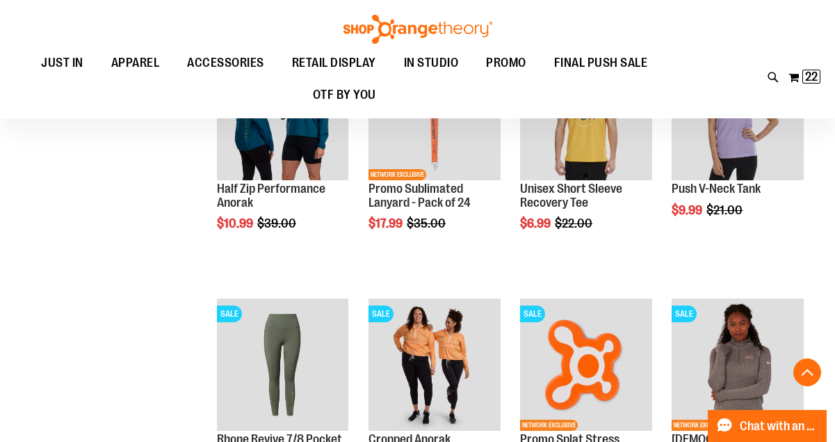
scroll to position [1099, 0]
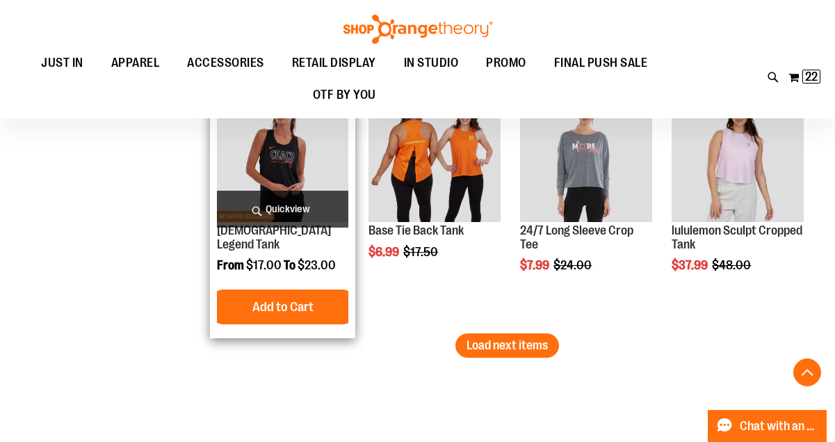
scroll to position [2192, 0]
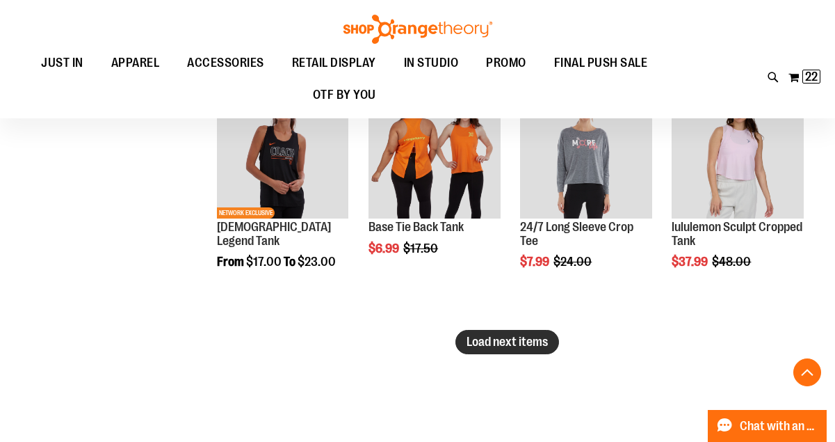
click at [471, 344] on span "Load next items" at bounding box center [507, 341] width 81 height 14
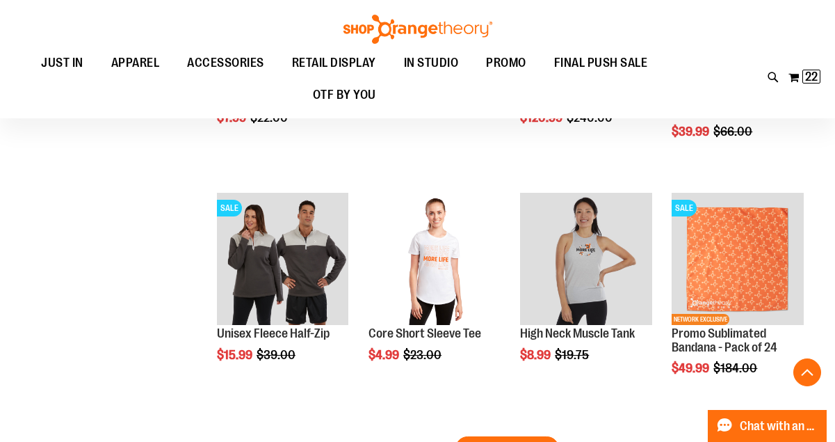
scroll to position [2830, 0]
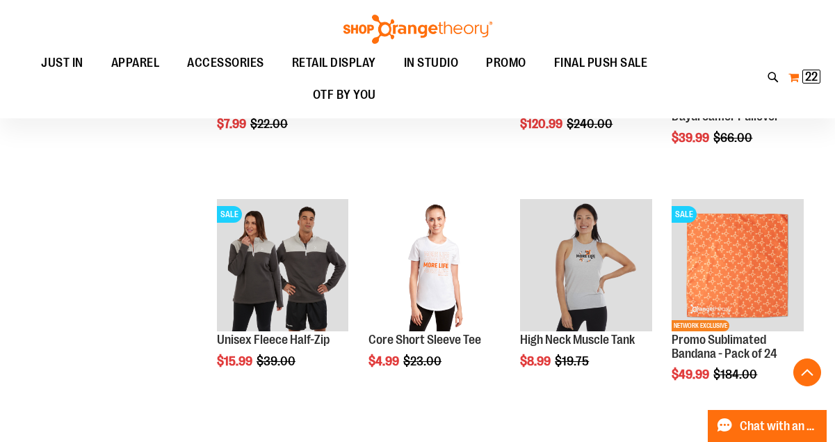
click at [811, 76] on span "22" at bounding box center [811, 77] width 13 height 14
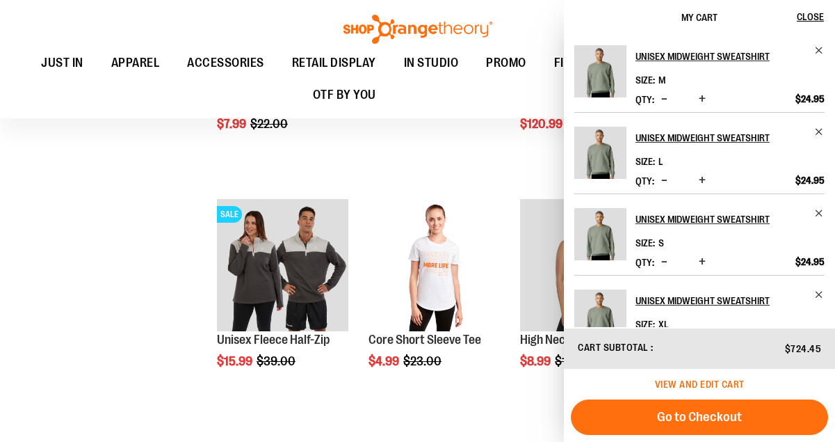
click at [718, 383] on span "View and edit cart" at bounding box center [700, 383] width 90 height 11
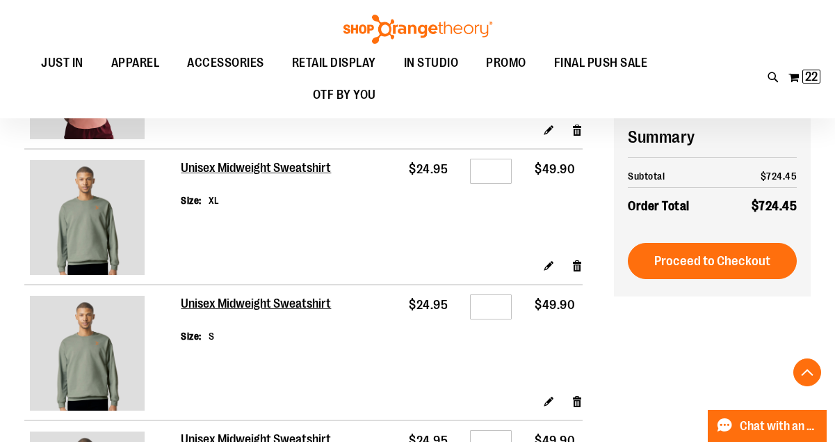
scroll to position [882, 0]
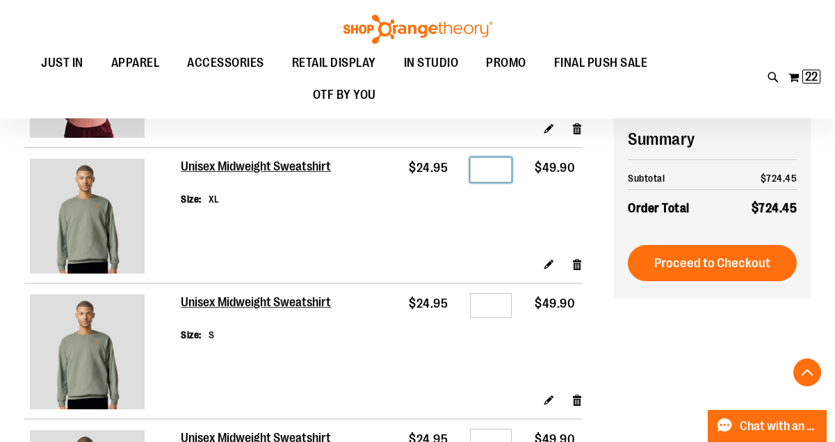
click at [495, 182] on input "*" at bounding box center [491, 169] width 42 height 25
type input "*"
click at [484, 256] on td "Qty *" at bounding box center [487, 201] width 64 height 108
click at [494, 318] on input "*" at bounding box center [491, 305] width 42 height 25
type input "*"
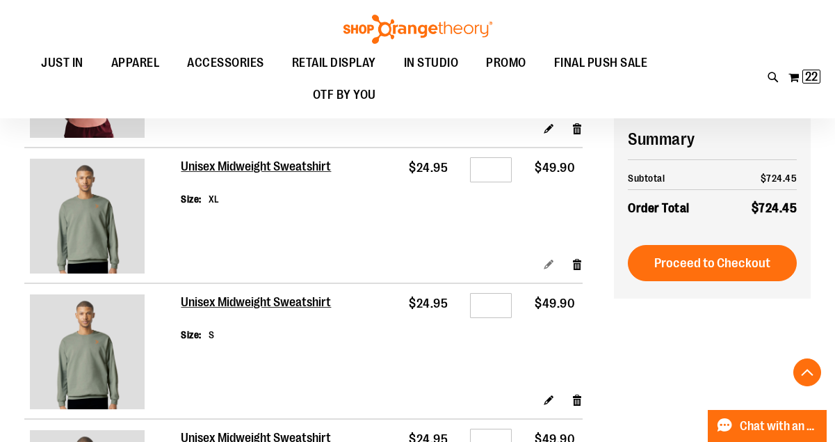
click at [547, 271] on link "Edit" at bounding box center [549, 263] width 12 height 15
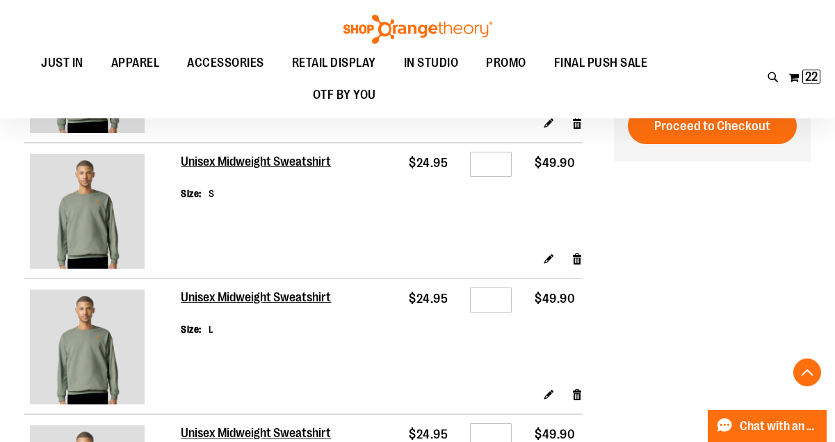
scroll to position [955, 0]
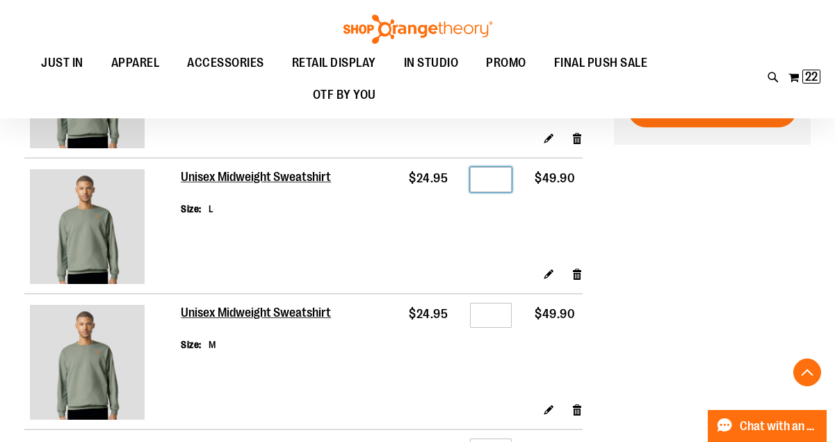
click at [496, 192] on input "*" at bounding box center [491, 179] width 42 height 25
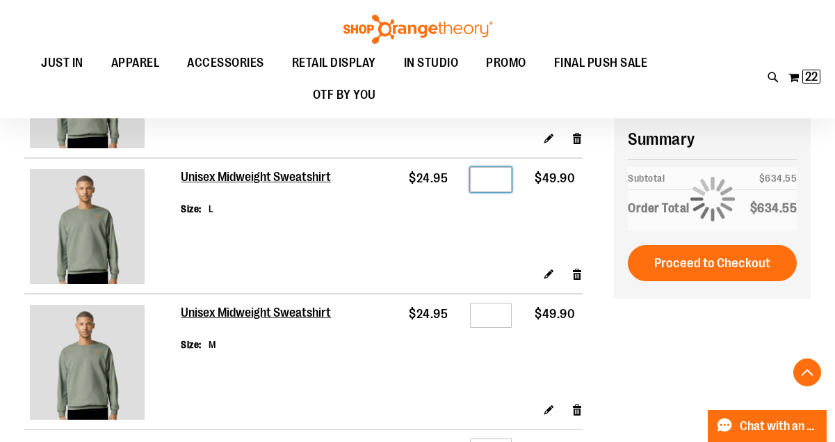
type input "*"
click at [446, 266] on td "$24.95" at bounding box center [423, 212] width 63 height 108
click at [488, 328] on input "*" at bounding box center [491, 314] width 42 height 25
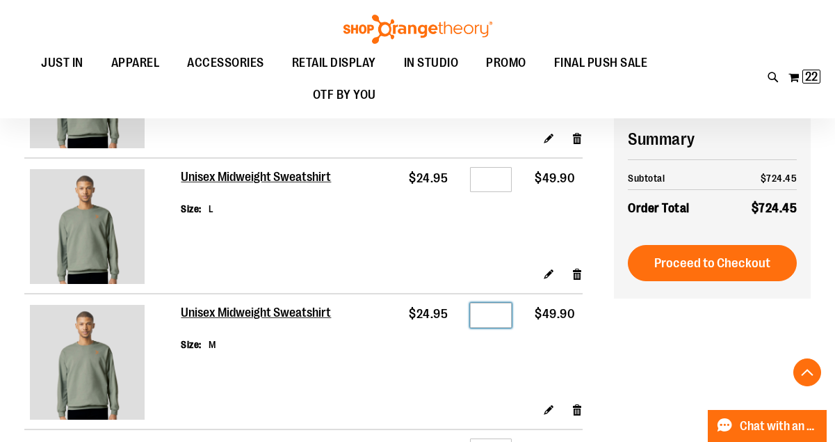
click at [496, 328] on input "*" at bounding box center [491, 314] width 42 height 25
type input "*"
click at [402, 266] on td "$24.95" at bounding box center [423, 212] width 63 height 108
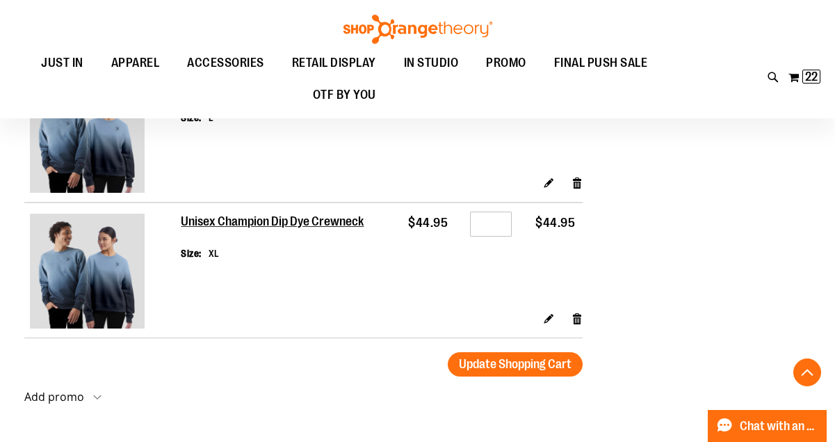
scroll to position [1553, 0]
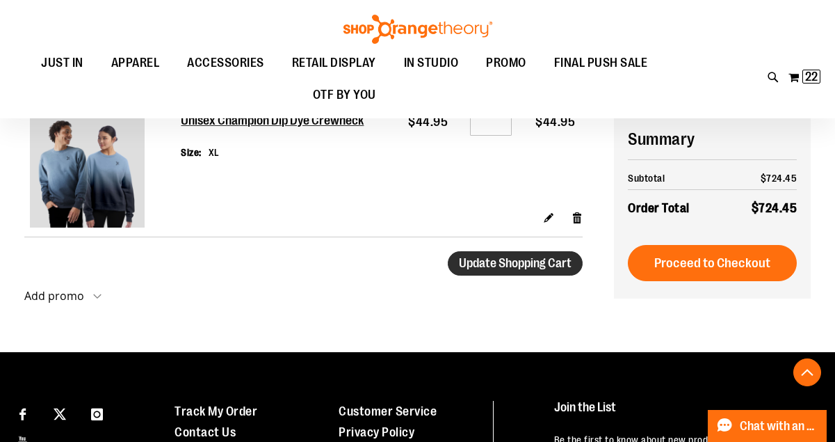
click at [496, 275] on button "Update Shopping Cart" at bounding box center [515, 263] width 135 height 24
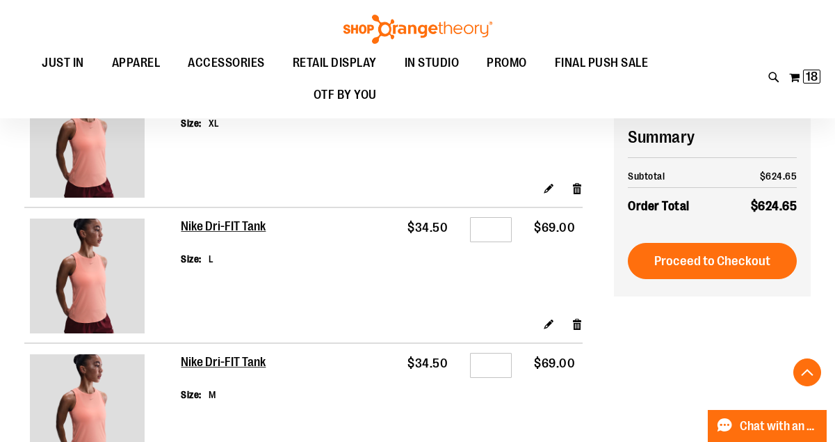
scroll to position [544, 0]
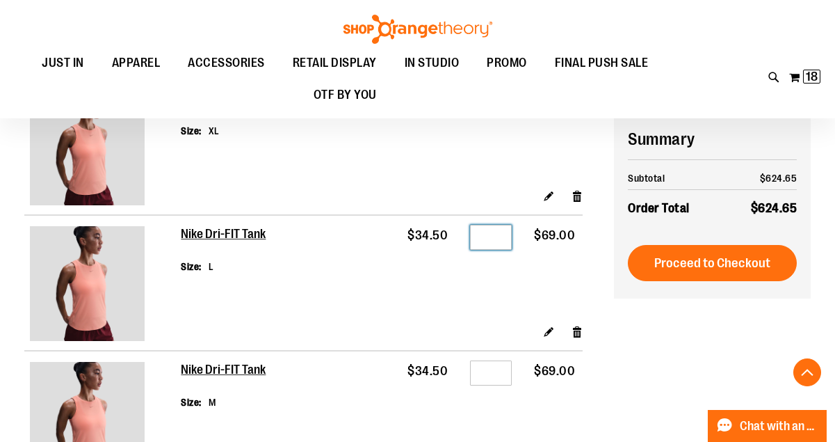
click at [497, 250] on input "*" at bounding box center [491, 237] width 42 height 25
type input "*"
click at [431, 317] on td "$34.50" at bounding box center [423, 269] width 63 height 108
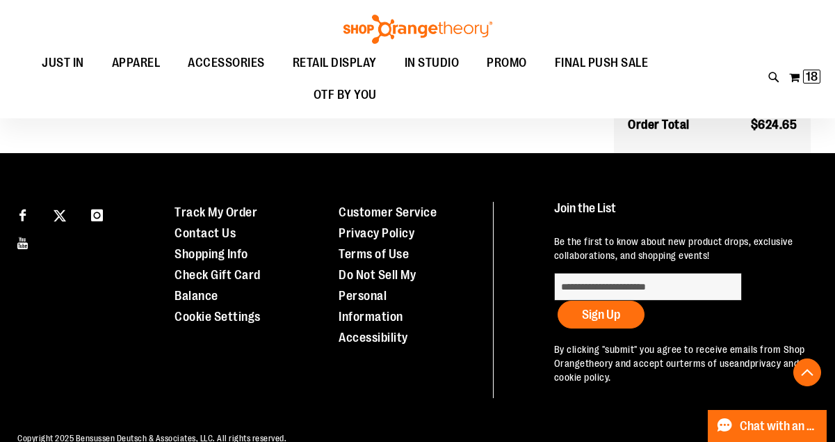
scroll to position [1823, 0]
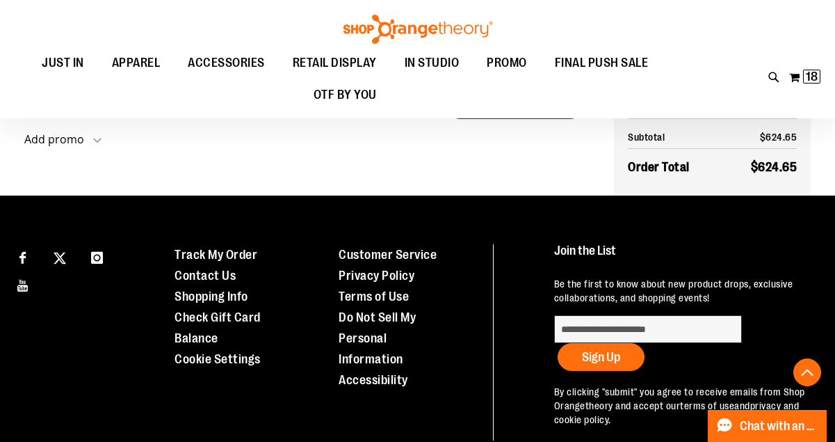
click at [515, 113] on span "Update Shopping Cart" at bounding box center [515, 106] width 113 height 14
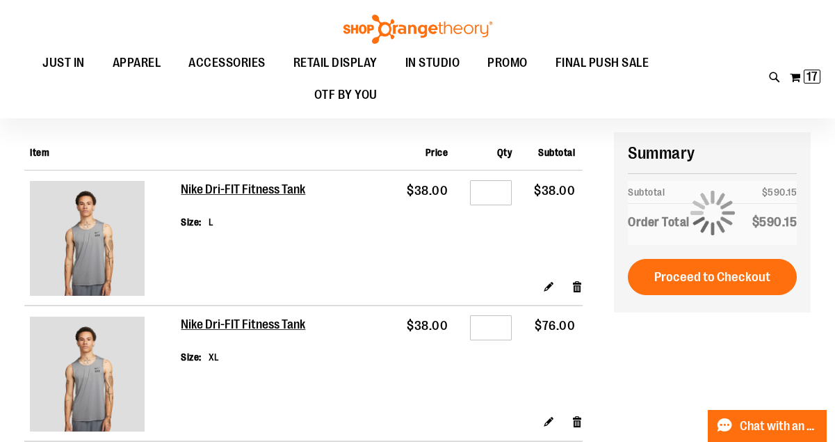
scroll to position [82, 0]
